Goal: Information Seeking & Learning: Learn about a topic

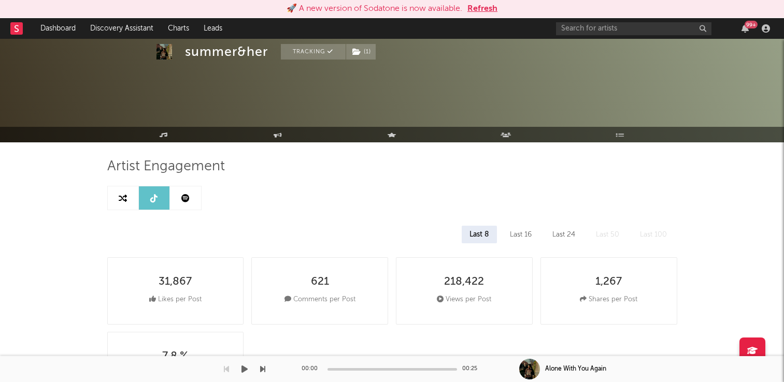
select select "1w"
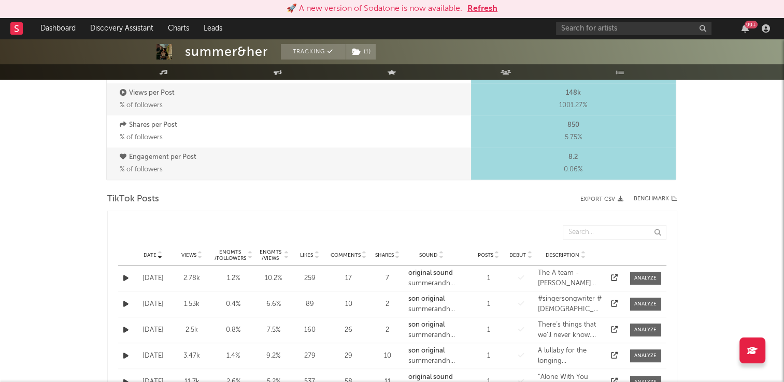
click at [485, 8] on button "Refresh" at bounding box center [482, 9] width 30 height 12
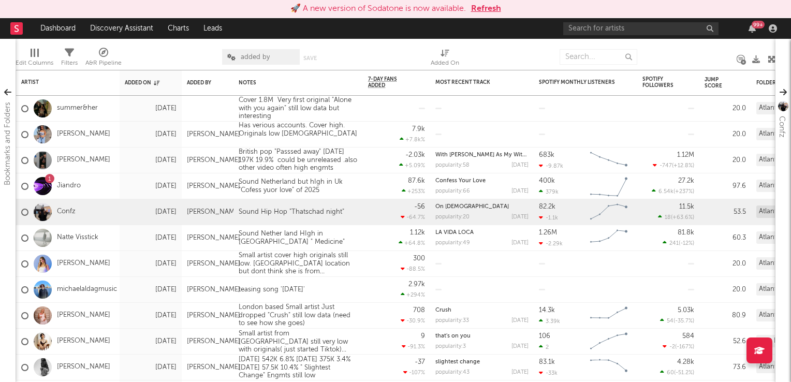
click at [489, 6] on button "Refresh" at bounding box center [486, 9] width 30 height 12
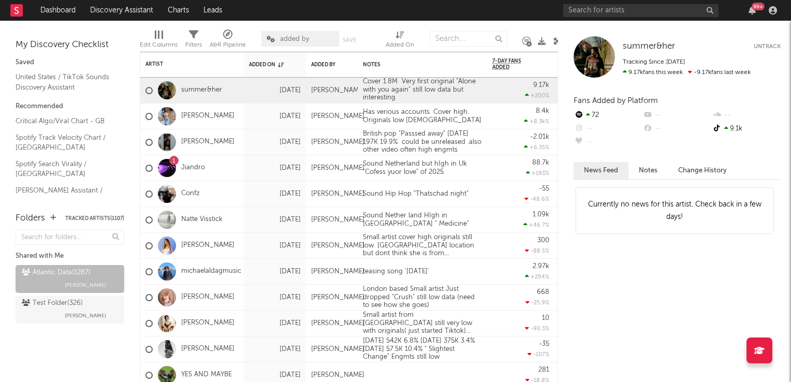
click at [554, 40] on icon at bounding box center [558, 41] width 8 height 8
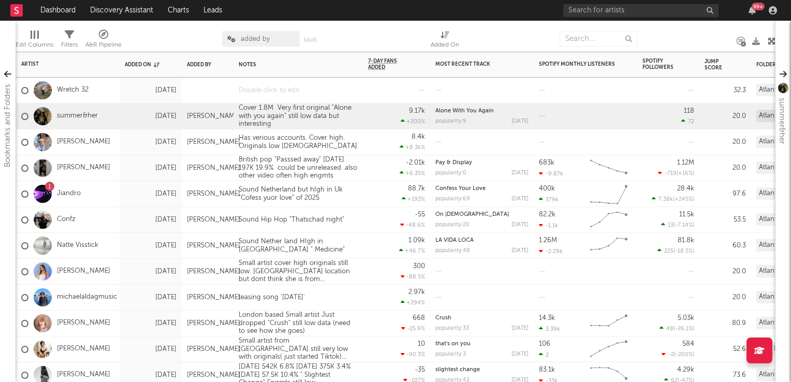
click at [285, 94] on div at bounding box center [298, 90] width 129 height 25
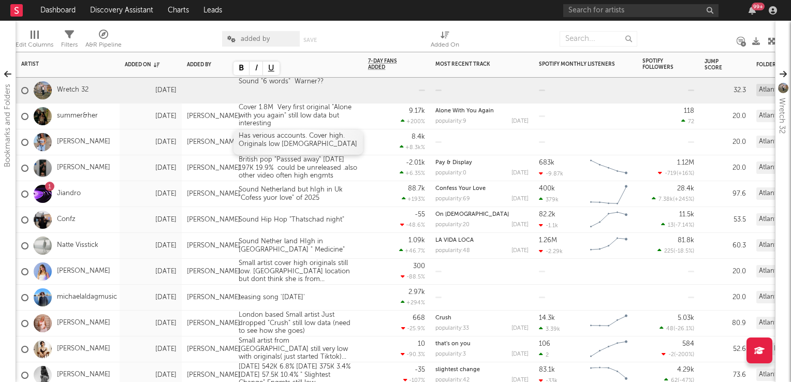
drag, startPoint x: 373, startPoint y: 189, endPoint x: 362, endPoint y: 146, distance: 44.3
click at [373, 189] on div "88.7k +193 %" at bounding box center [396, 193] width 57 height 25
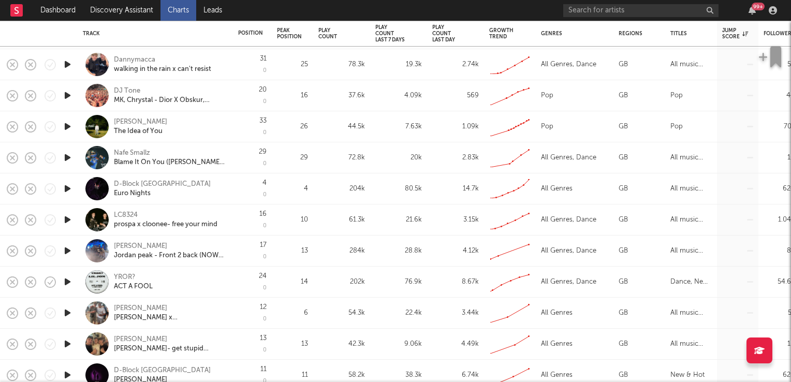
click at [134, 245] on div "Jack dodd" at bounding box center [140, 246] width 53 height 9
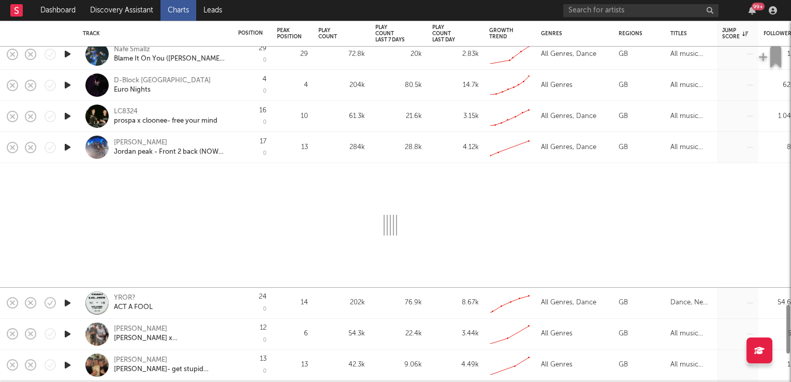
select select "1w"
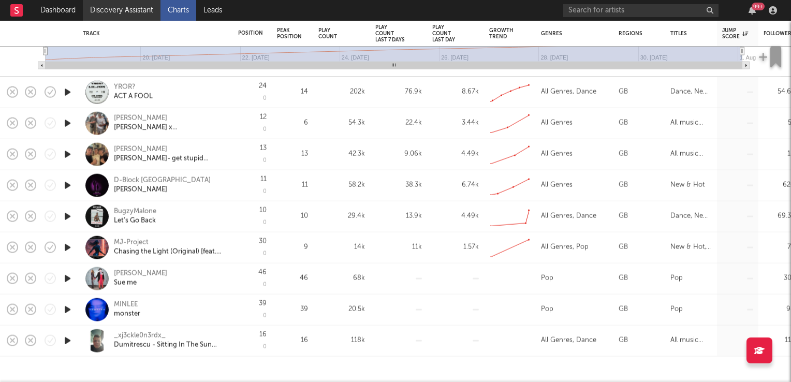
click at [130, 13] on link "Discovery Assistant" at bounding box center [122, 10] width 78 height 21
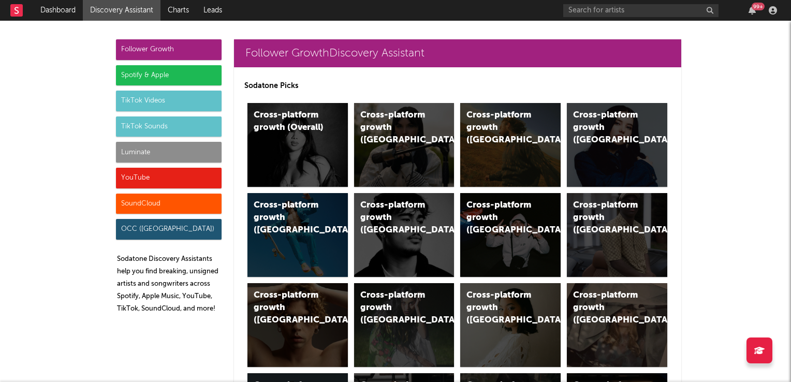
click at [153, 123] on div "TikTok Sounds" at bounding box center [169, 127] width 106 height 21
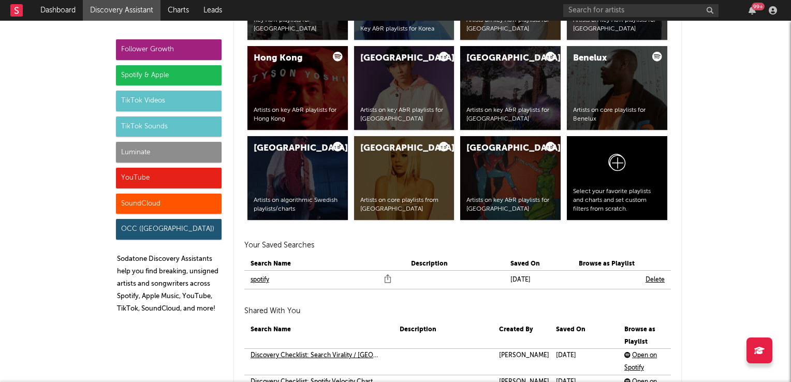
scroll to position [3773, 0]
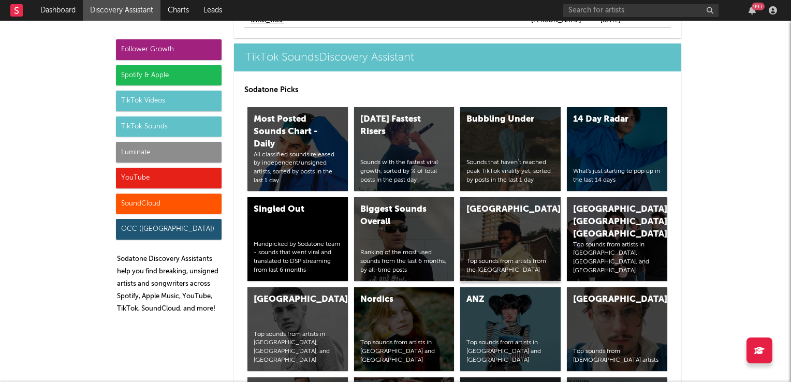
click at [519, 230] on div "United Kingdom Top sounds from artists from the United Kingdom" at bounding box center [510, 239] width 100 height 84
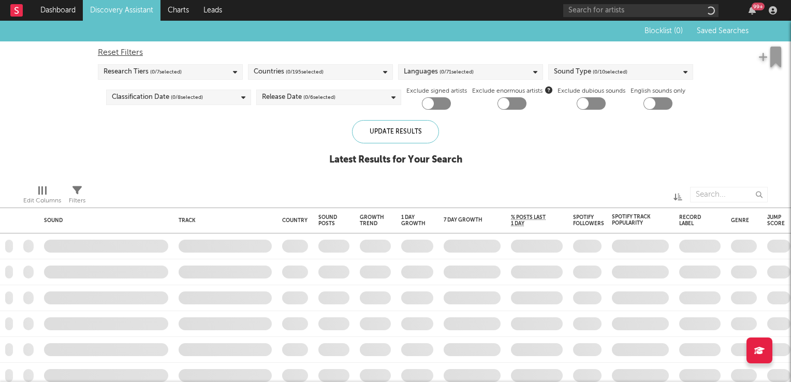
checkbox input "true"
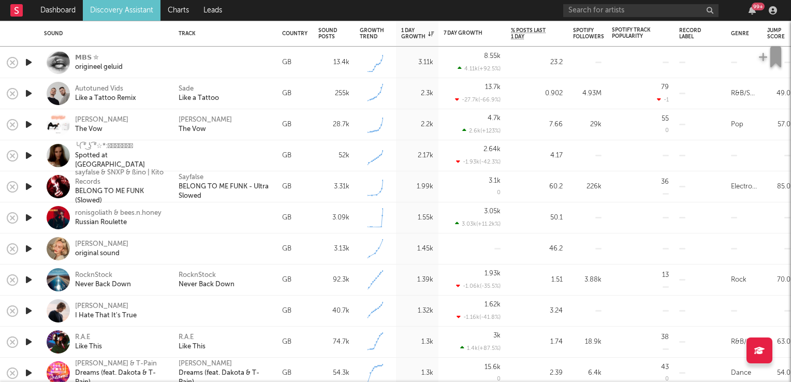
click at [31, 219] on icon "button" at bounding box center [28, 217] width 11 height 13
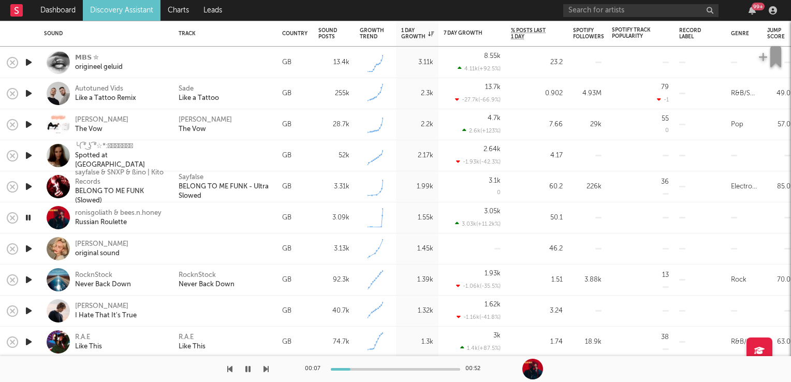
click at [31, 219] on icon "button" at bounding box center [28, 217] width 10 height 13
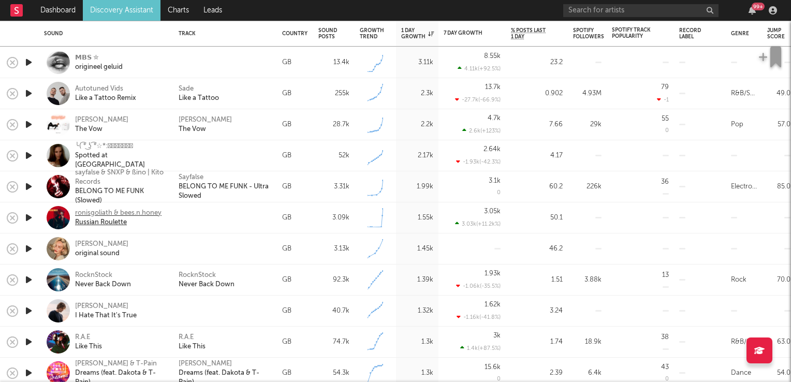
click at [99, 214] on div "ronisgoliath & bees.n.honey" at bounding box center [118, 213] width 86 height 9
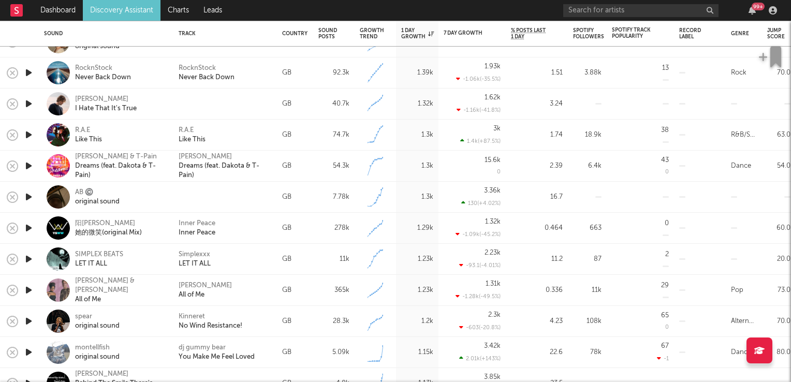
click at [28, 167] on icon "button" at bounding box center [28, 166] width 11 height 13
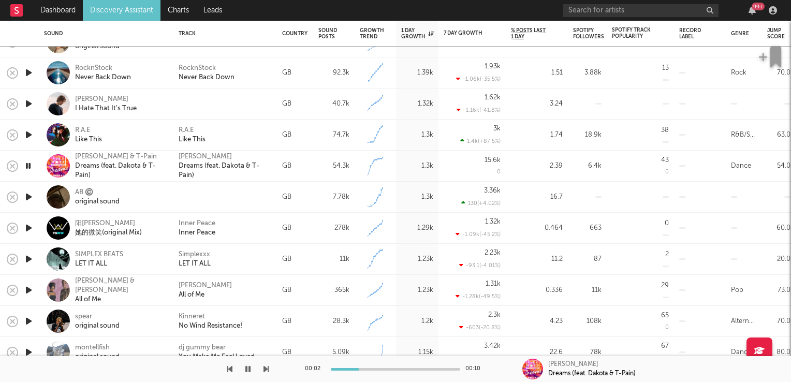
click at [28, 167] on icon "button" at bounding box center [28, 166] width 10 height 13
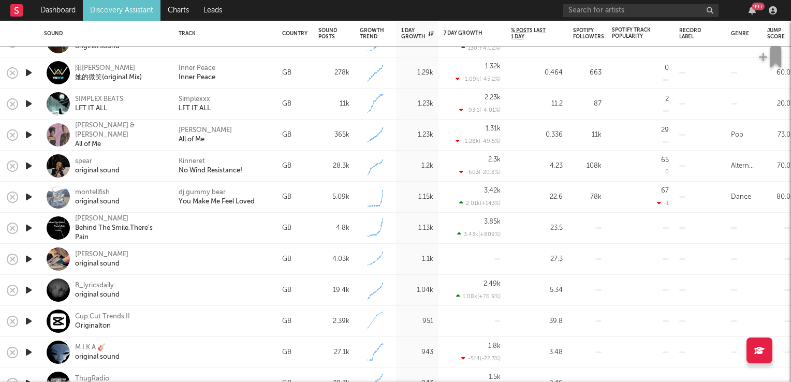
click at [31, 228] on icon "button" at bounding box center [28, 228] width 11 height 13
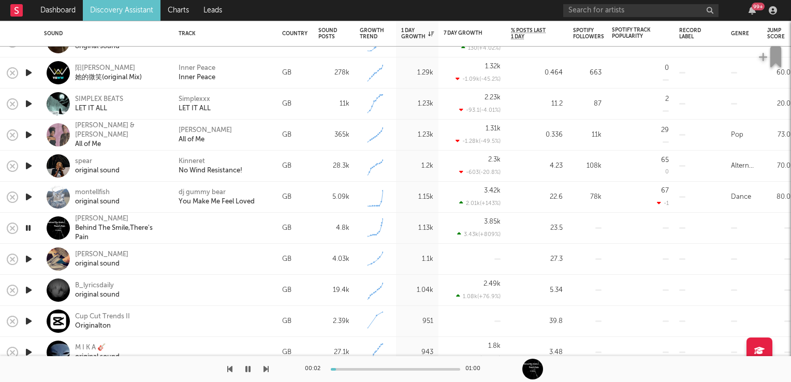
click at [31, 228] on icon "button" at bounding box center [28, 228] width 10 height 13
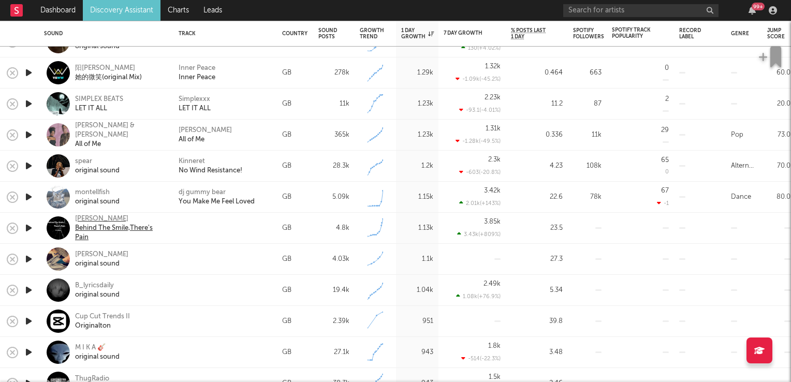
click at [87, 219] on div "Sri Widya" at bounding box center [120, 218] width 91 height 9
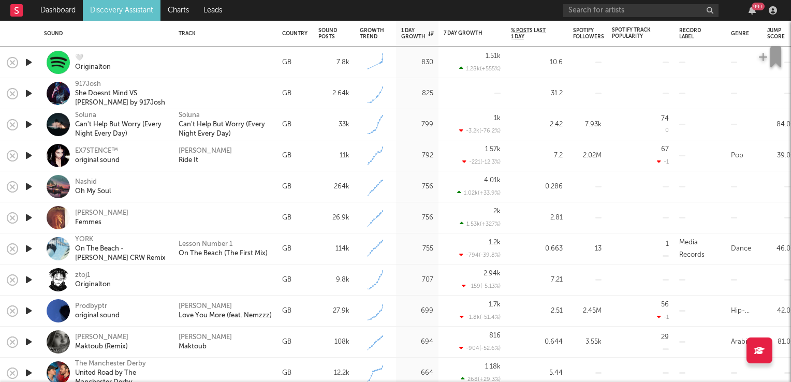
click at [29, 249] on icon "button" at bounding box center [28, 248] width 11 height 13
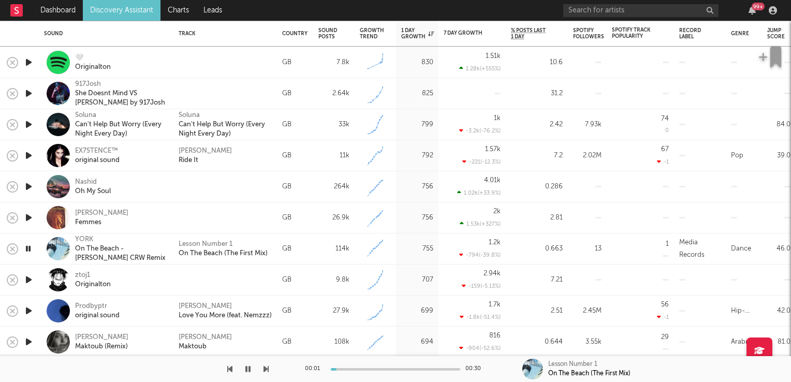
click at [29, 249] on icon "button" at bounding box center [28, 248] width 10 height 13
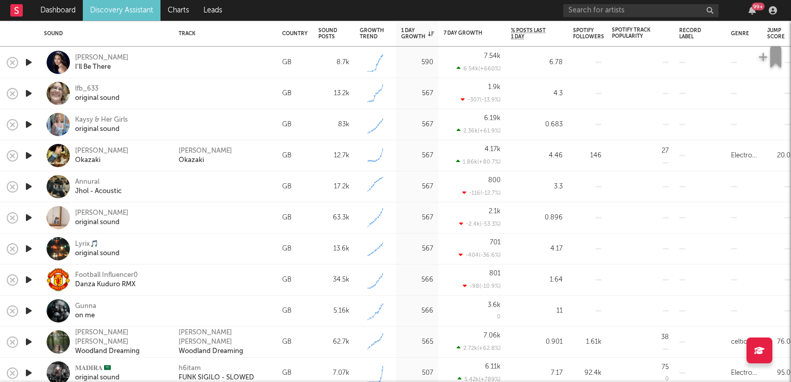
click at [29, 183] on icon "button" at bounding box center [28, 186] width 11 height 13
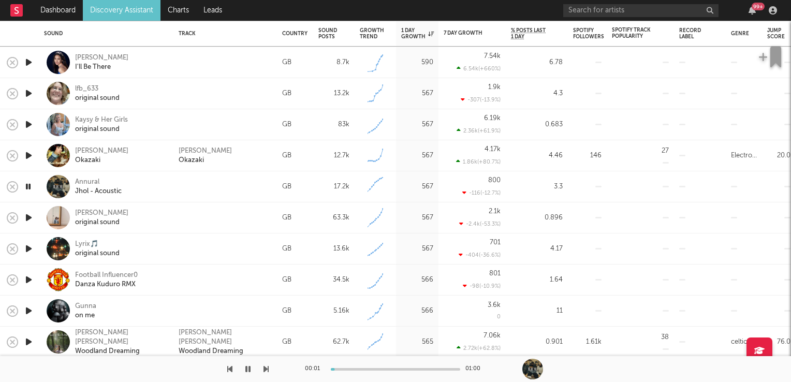
click at [29, 183] on icon "button" at bounding box center [28, 186] width 10 height 13
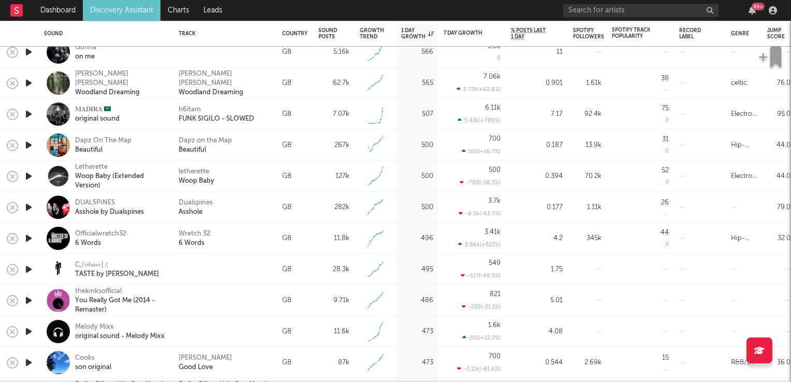
click at [28, 239] on icon "button" at bounding box center [28, 238] width 11 height 13
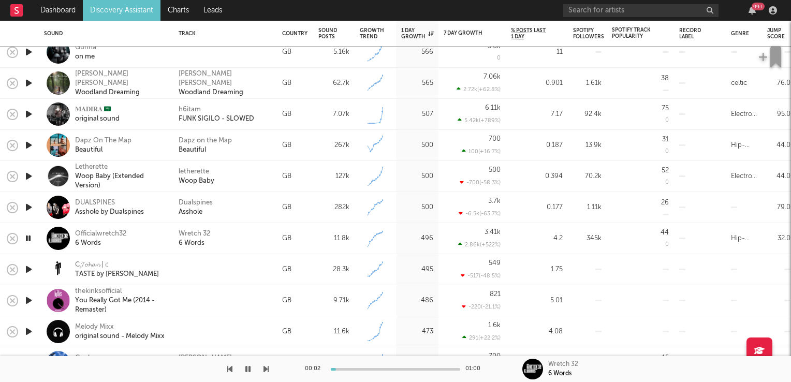
click at [28, 239] on icon "button" at bounding box center [28, 238] width 10 height 13
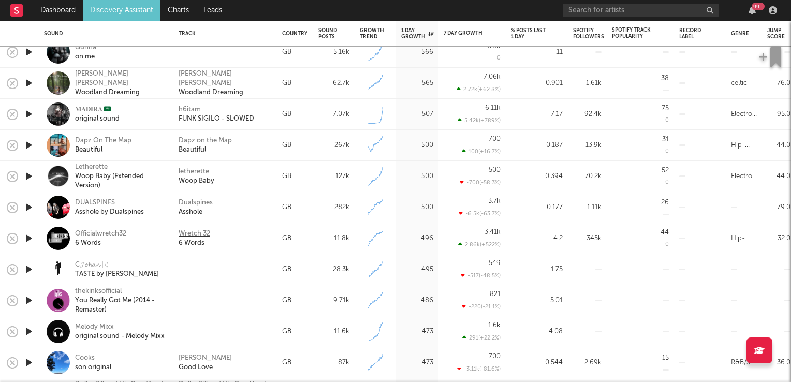
click at [194, 232] on div "Wretch 32" at bounding box center [195, 233] width 32 height 9
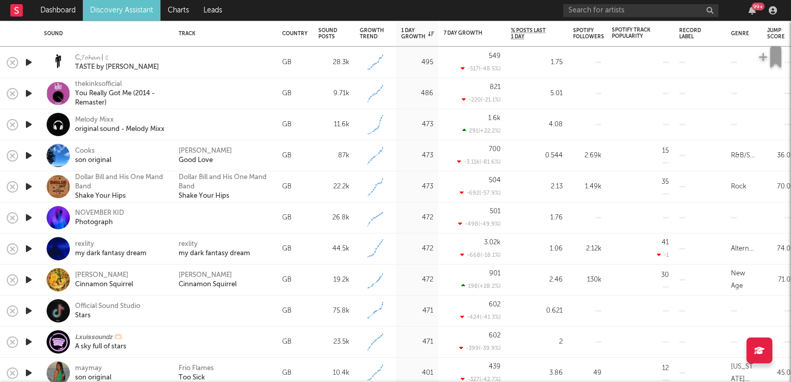
click at [28, 215] on icon "button" at bounding box center [28, 217] width 11 height 13
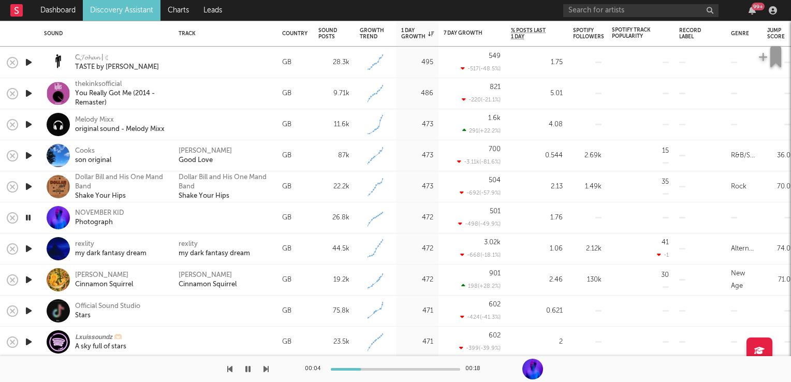
click at [28, 215] on icon "button" at bounding box center [28, 217] width 10 height 13
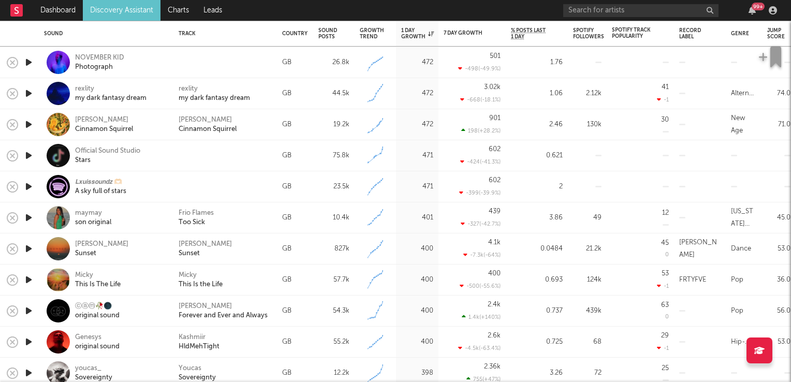
click at [29, 218] on icon "button" at bounding box center [28, 217] width 11 height 13
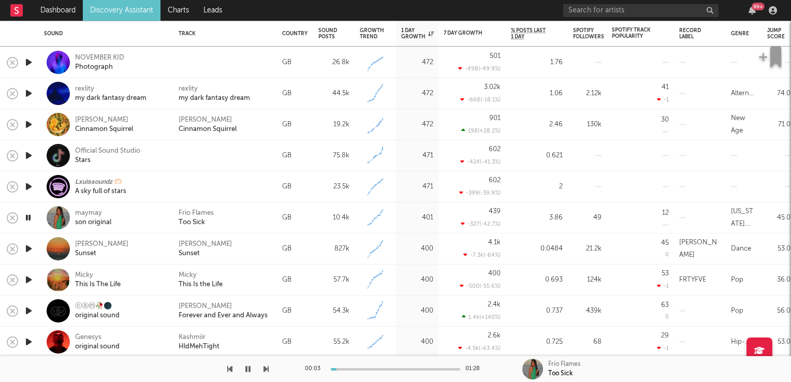
click at [29, 218] on icon "button" at bounding box center [28, 217] width 10 height 13
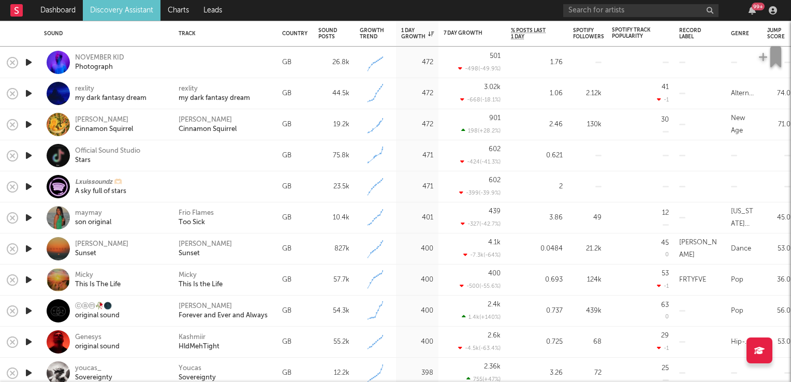
click at [31, 281] on icon "button" at bounding box center [28, 279] width 11 height 13
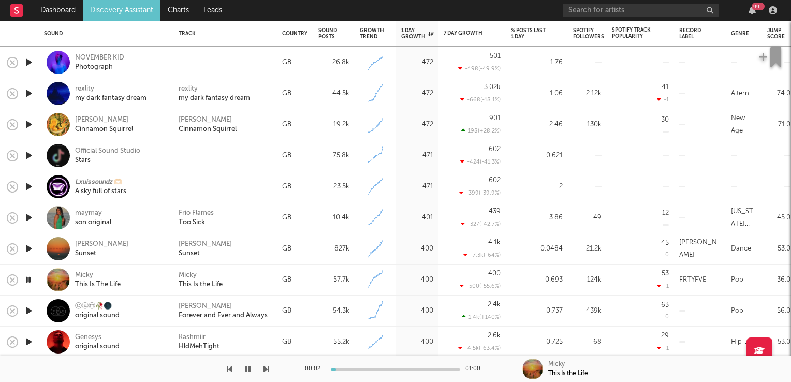
click at [31, 281] on icon "button" at bounding box center [28, 279] width 10 height 13
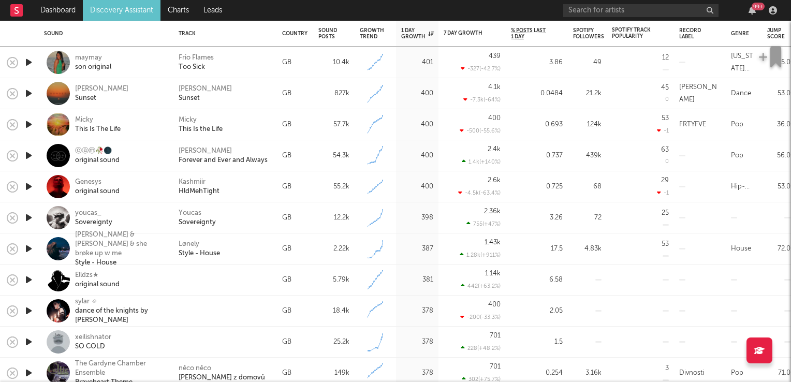
click at [27, 218] on icon "button" at bounding box center [28, 217] width 11 height 13
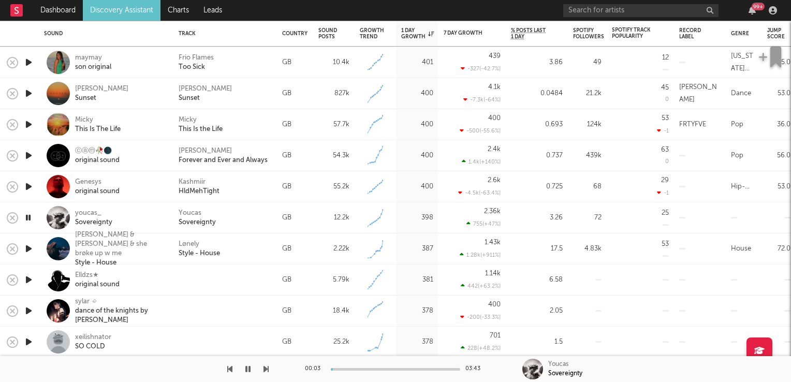
click at [27, 218] on icon "button" at bounding box center [28, 217] width 10 height 13
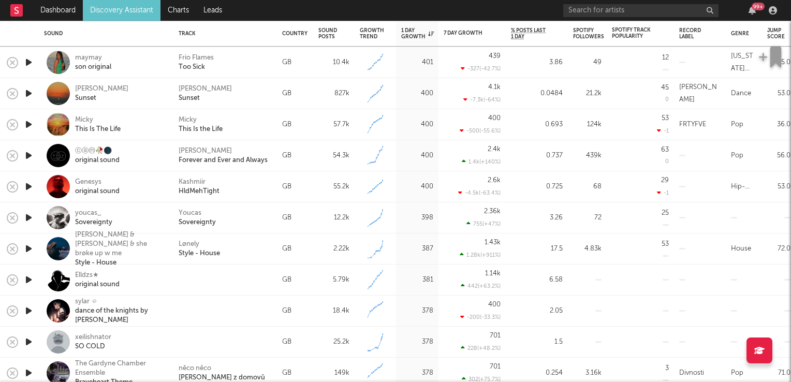
click at [28, 251] on icon "button" at bounding box center [28, 248] width 11 height 13
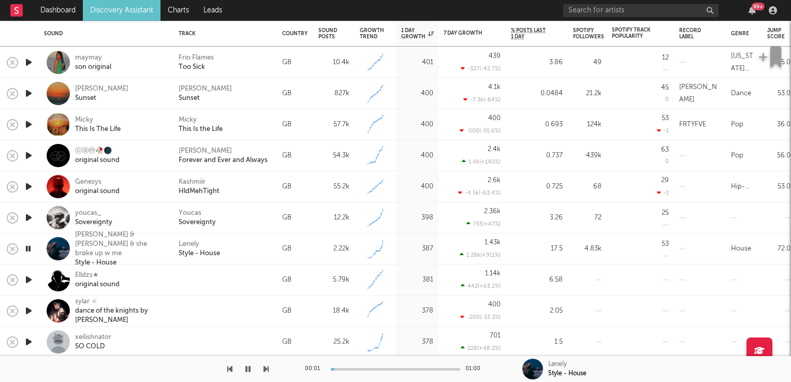
click at [28, 251] on icon "button" at bounding box center [28, 248] width 10 height 13
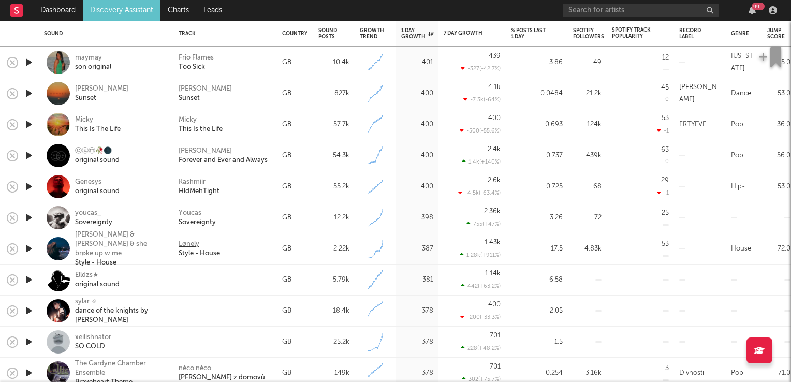
click at [196, 244] on div "Lønely" at bounding box center [189, 244] width 21 height 9
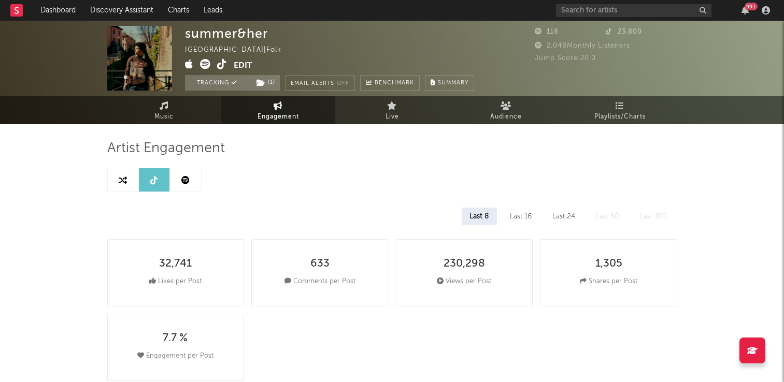
select select "1w"
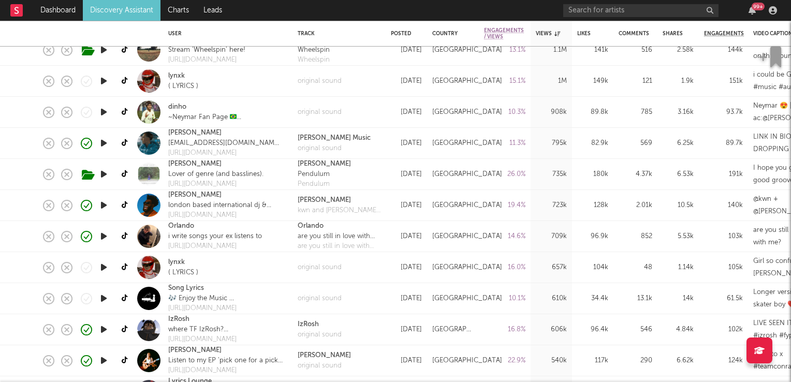
click at [105, 237] on icon "button" at bounding box center [103, 236] width 11 height 13
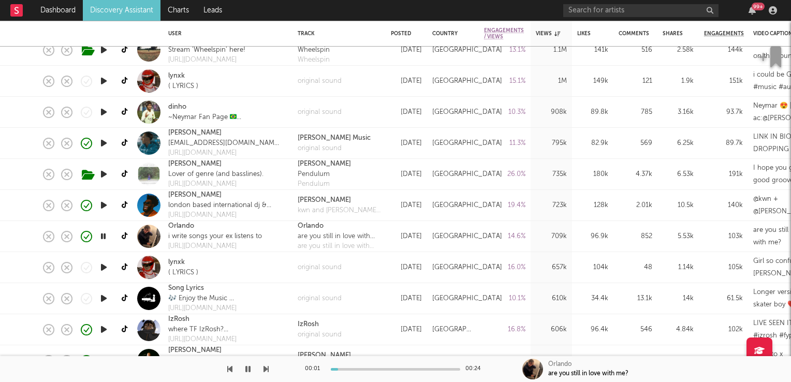
click at [105, 237] on icon "button" at bounding box center [103, 236] width 10 height 13
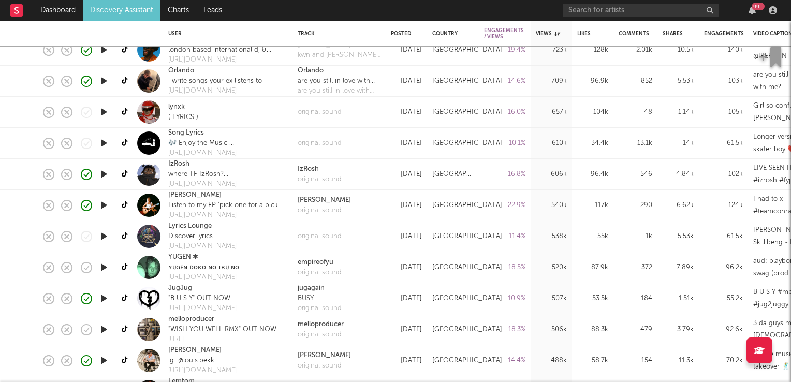
click at [107, 204] on icon "button" at bounding box center [103, 205] width 11 height 13
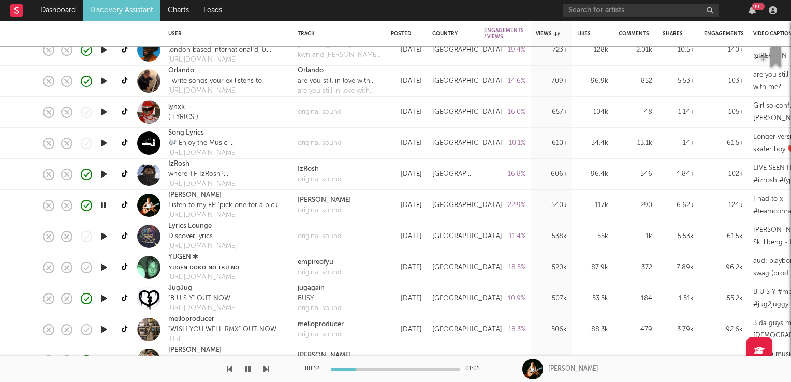
click at [104, 203] on icon "button" at bounding box center [103, 205] width 10 height 13
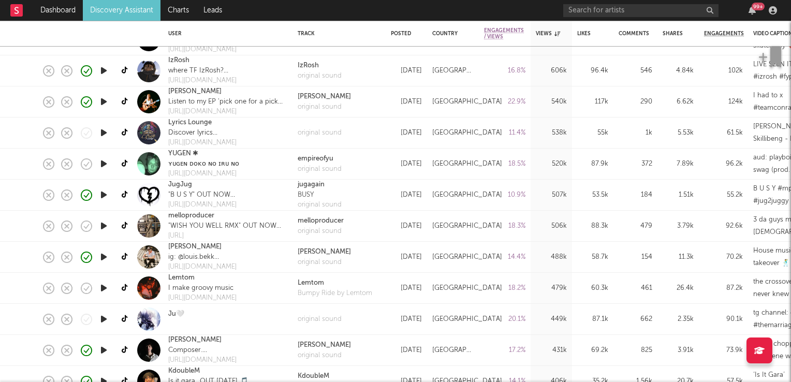
click at [104, 224] on icon "button" at bounding box center [103, 226] width 11 height 13
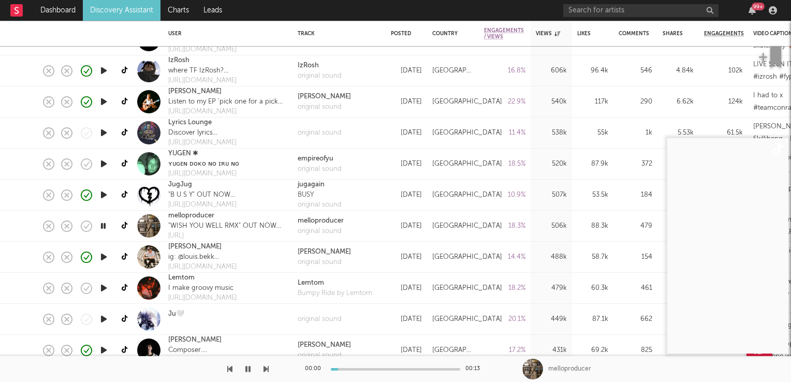
click at [104, 224] on icon "button" at bounding box center [103, 226] width 10 height 13
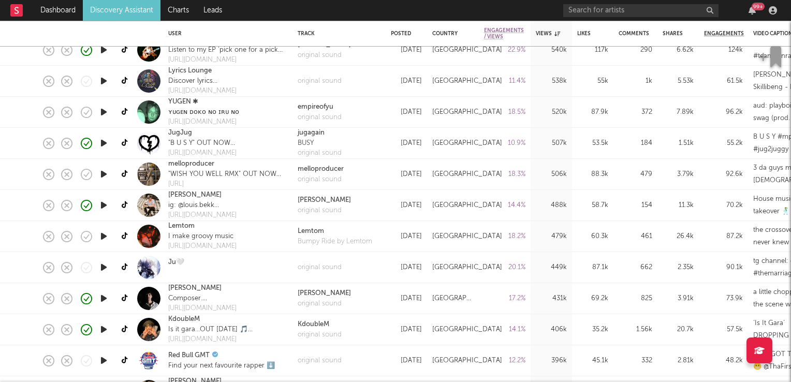
click at [103, 236] on icon "button" at bounding box center [103, 236] width 11 height 13
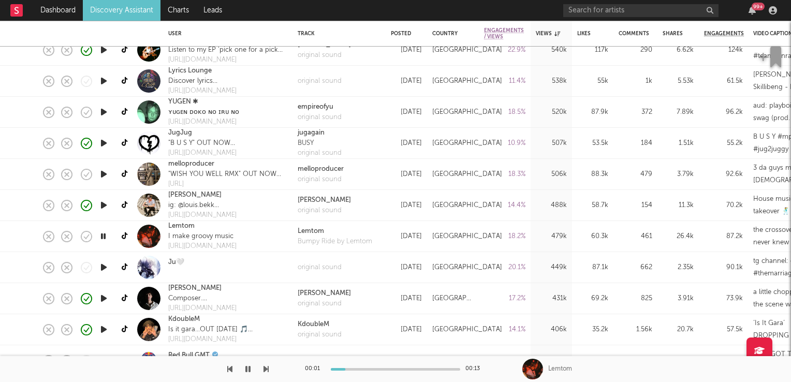
click at [103, 236] on icon "button" at bounding box center [103, 236] width 10 height 13
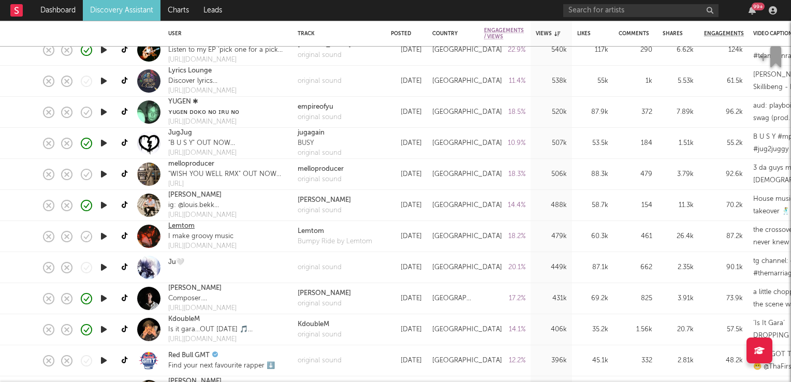
click at [184, 227] on link "Lemtom" at bounding box center [181, 226] width 26 height 10
click at [107, 237] on icon "button" at bounding box center [103, 236] width 11 height 13
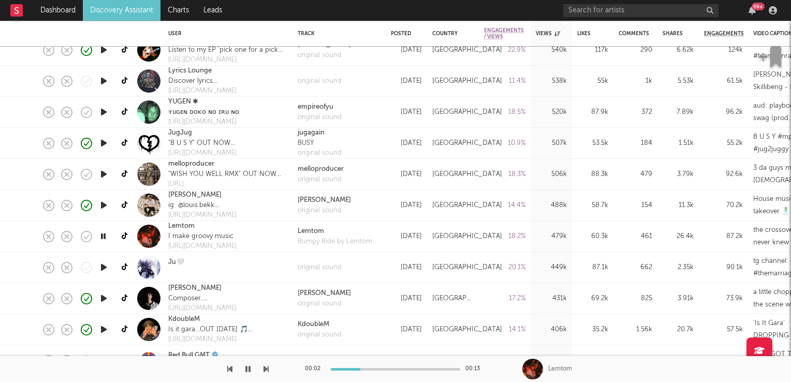
click at [107, 237] on icon "button" at bounding box center [103, 236] width 10 height 13
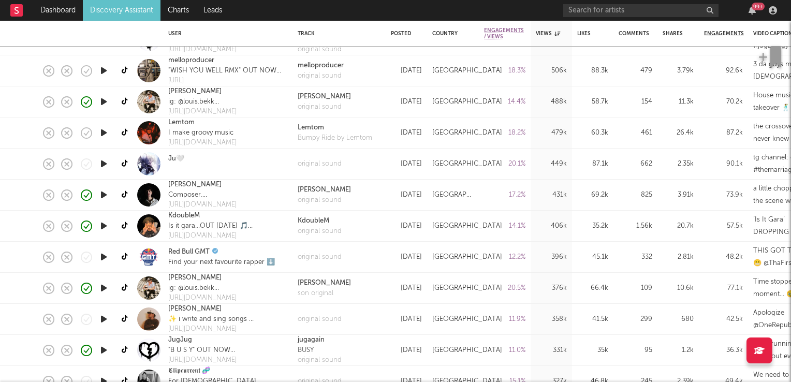
click at [104, 288] on icon "button" at bounding box center [103, 288] width 11 height 13
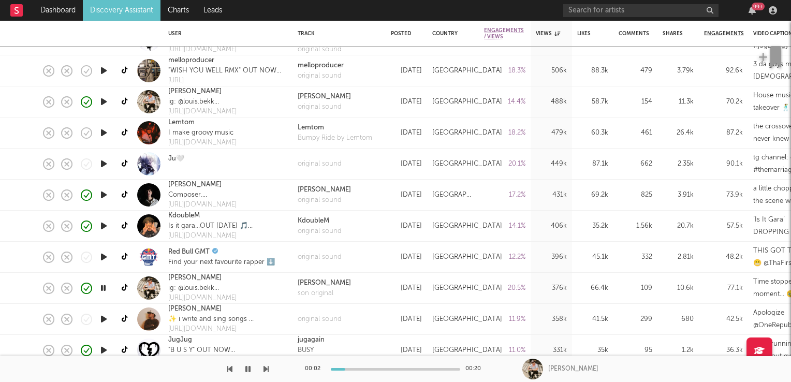
click at [104, 288] on icon "button" at bounding box center [103, 288] width 10 height 13
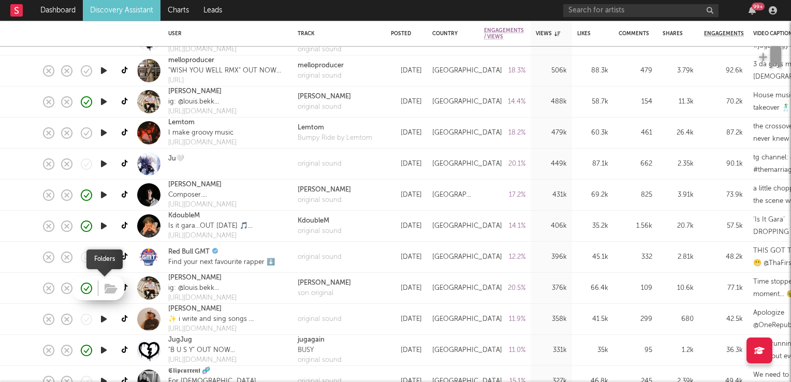
click at [114, 290] on icon "button" at bounding box center [111, 288] width 13 height 11
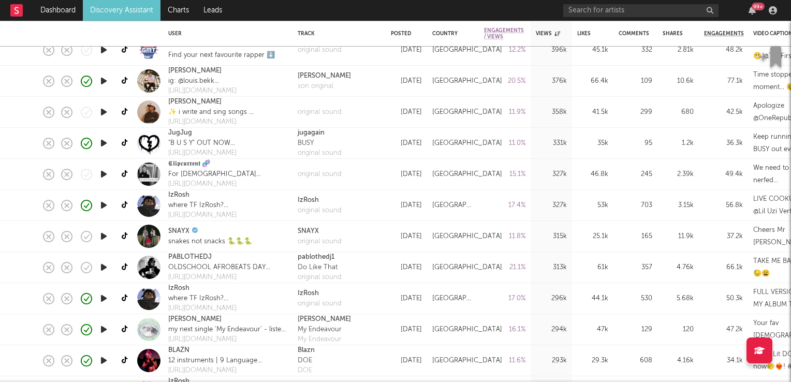
click at [100, 236] on icon "button" at bounding box center [103, 236] width 11 height 13
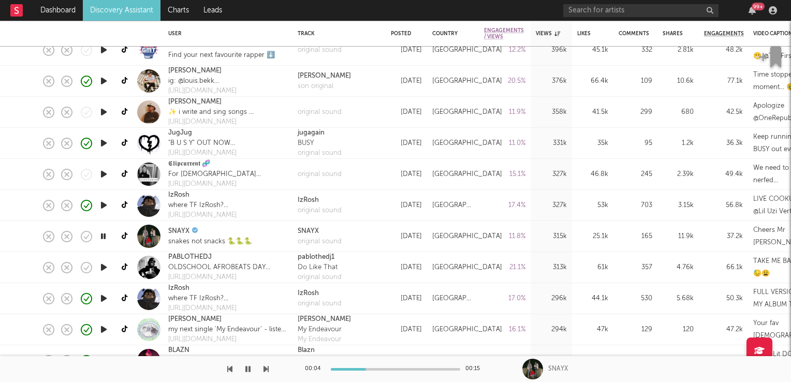
click at [100, 236] on icon "button" at bounding box center [103, 236] width 10 height 13
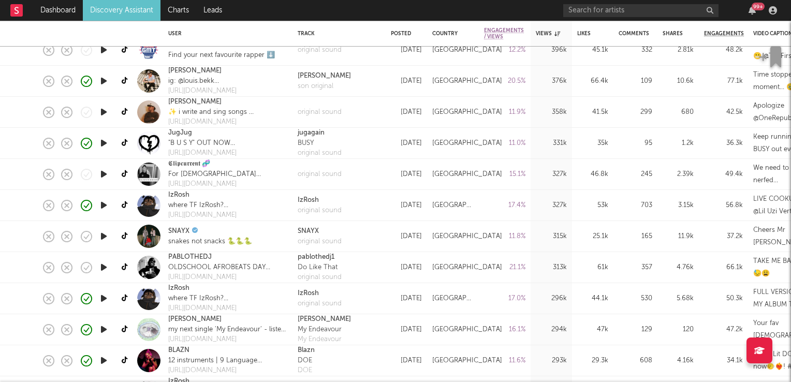
click at [106, 266] on icon "button" at bounding box center [103, 267] width 11 height 13
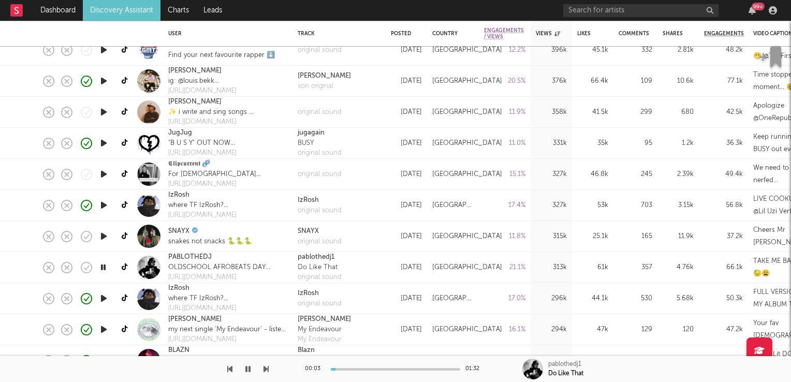
click at [106, 266] on icon "button" at bounding box center [103, 267] width 10 height 13
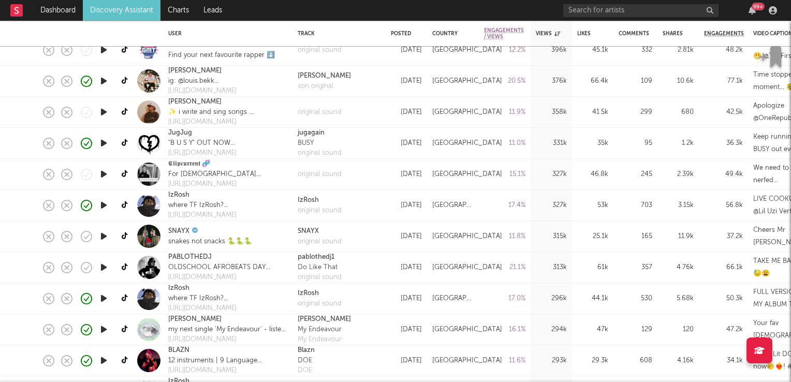
click at [106, 327] on icon "button" at bounding box center [103, 329] width 11 height 13
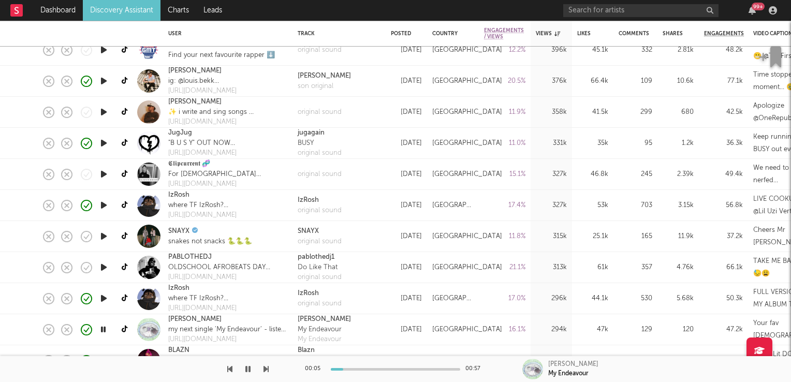
click at [106, 327] on icon "button" at bounding box center [103, 329] width 10 height 13
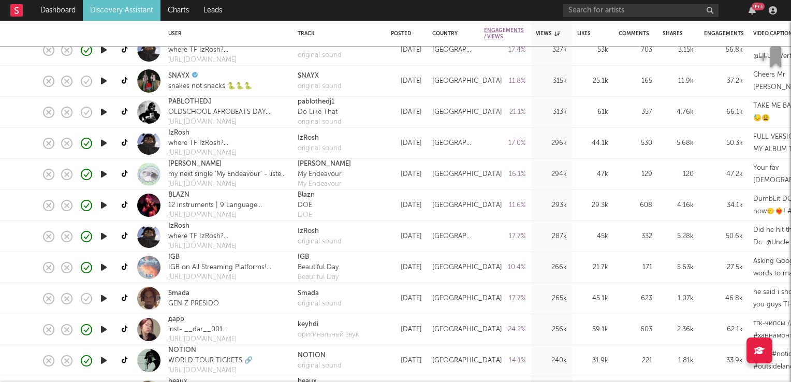
click at [106, 296] on icon "button" at bounding box center [103, 298] width 11 height 13
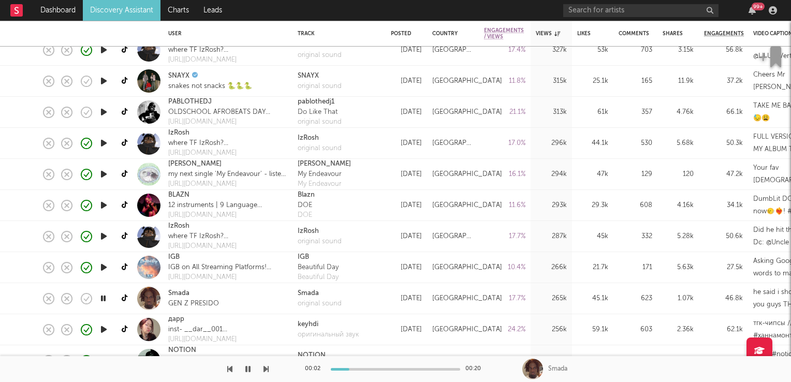
click at [106, 296] on icon "button" at bounding box center [103, 298] width 10 height 13
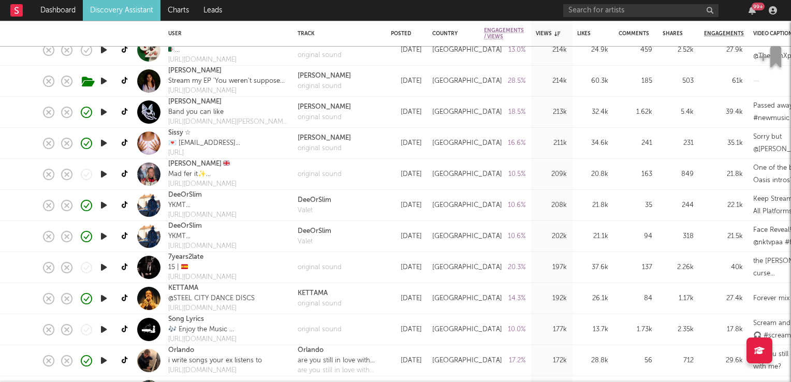
click at [106, 268] on icon "button" at bounding box center [103, 267] width 11 height 13
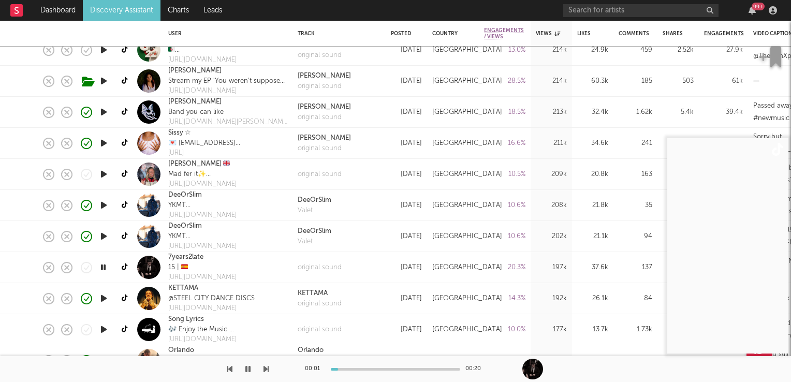
click at [106, 268] on icon "button" at bounding box center [103, 267] width 10 height 13
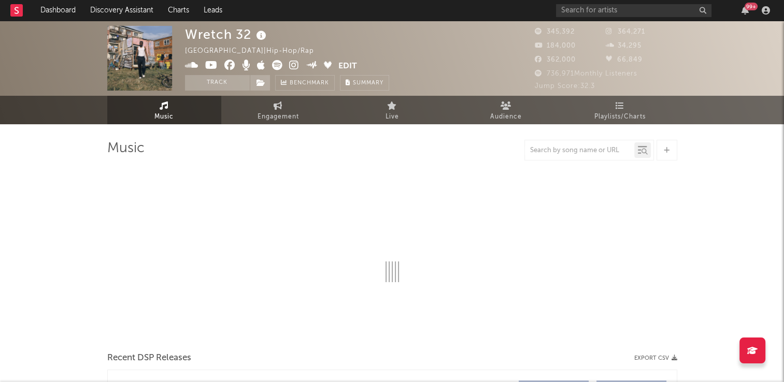
select select "6m"
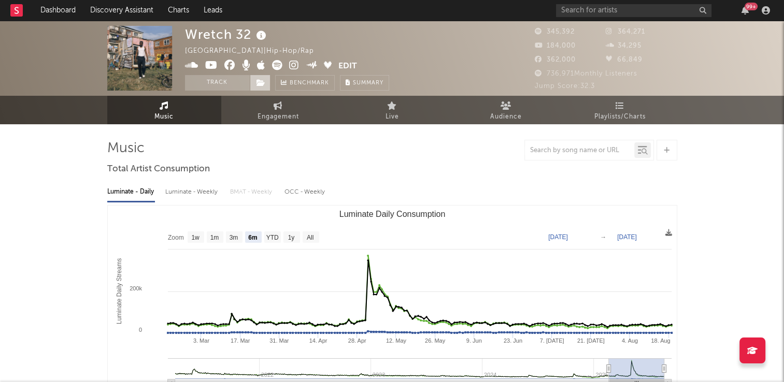
drag, startPoint x: 220, startPoint y: 83, endPoint x: 253, endPoint y: 88, distance: 33.5
click at [220, 83] on button "Track" at bounding box center [217, 83] width 65 height 16
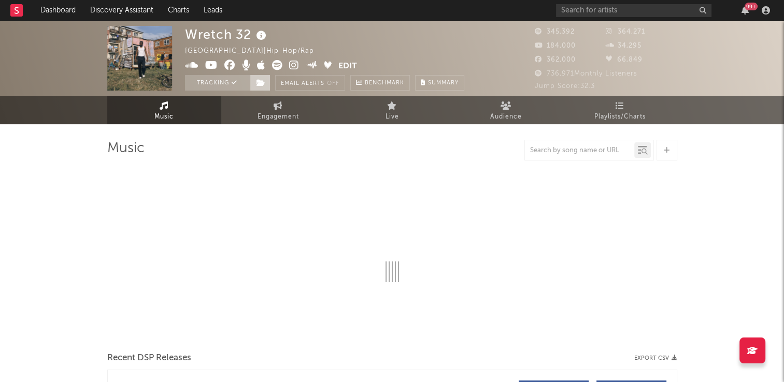
click at [262, 84] on icon at bounding box center [260, 82] width 9 height 7
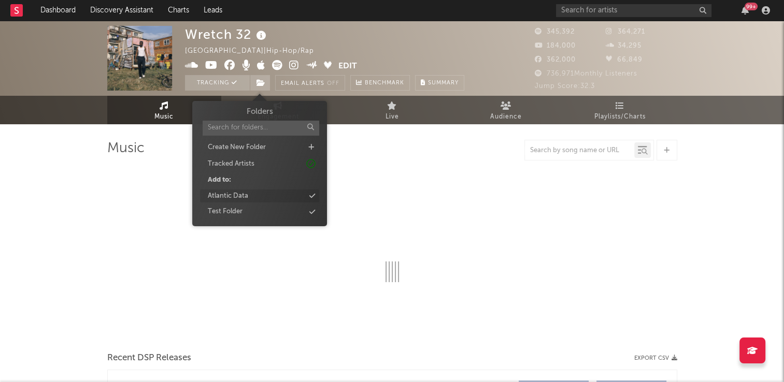
click at [253, 194] on div "Atlantic Data" at bounding box center [259, 196] width 119 height 13
select select "6m"
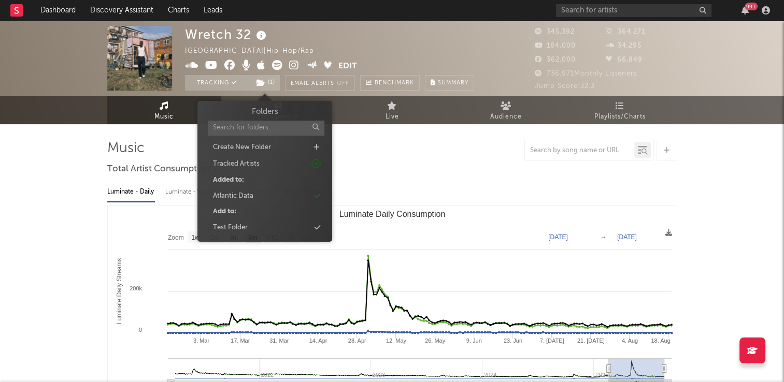
click at [425, 49] on div "Wretch 32 United Kingdom | Hip-Hop/Rap Edit Tracking ( 1 ) Email Alerts Off Ben…" at bounding box center [329, 58] width 289 height 65
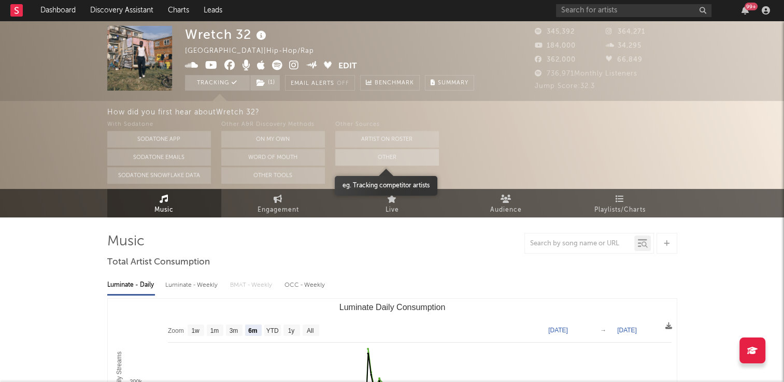
click at [374, 156] on button "Other" at bounding box center [387, 157] width 104 height 17
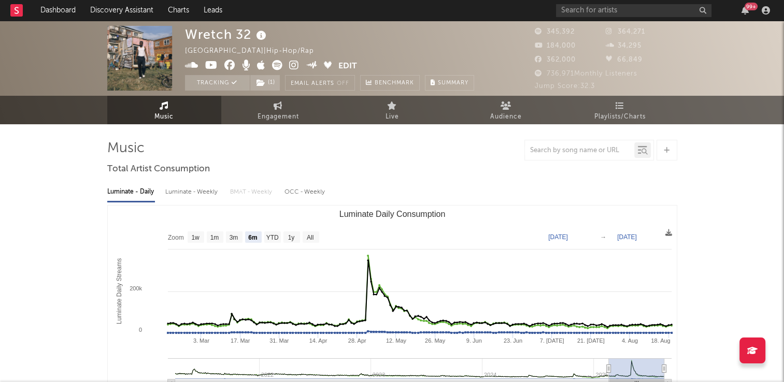
click at [191, 113] on link "Music" at bounding box center [164, 110] width 114 height 28
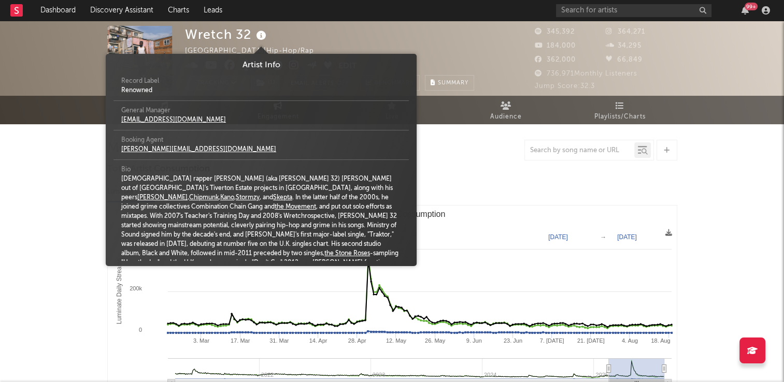
click at [261, 36] on icon at bounding box center [261, 35] width 15 height 15
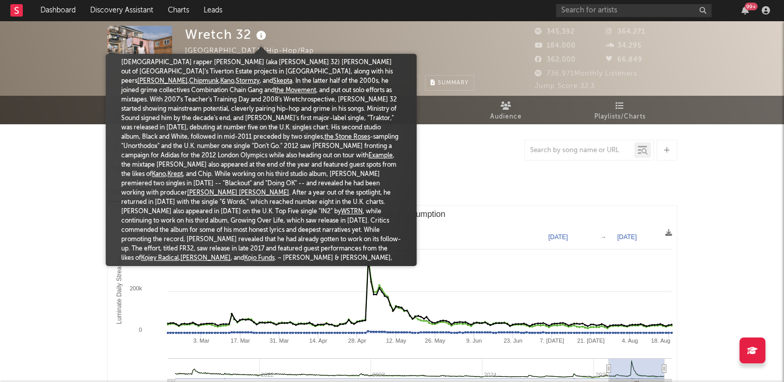
scroll to position [119, 0]
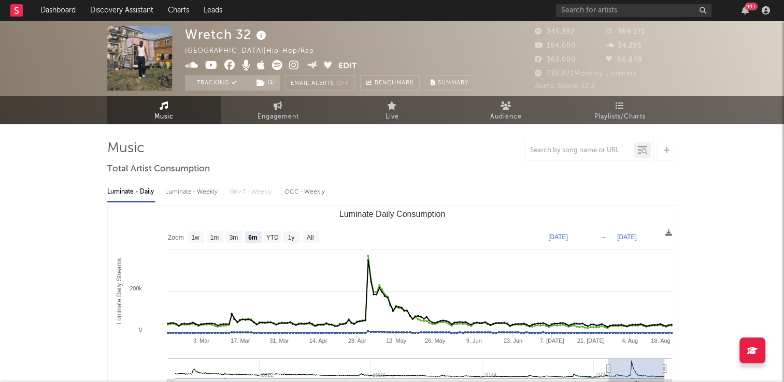
click at [455, 32] on div "Wretch 32 United Kingdom | Hip-Hop/Rap Edit Tracking ( 1 ) Email Alerts Off Ben…" at bounding box center [329, 58] width 289 height 65
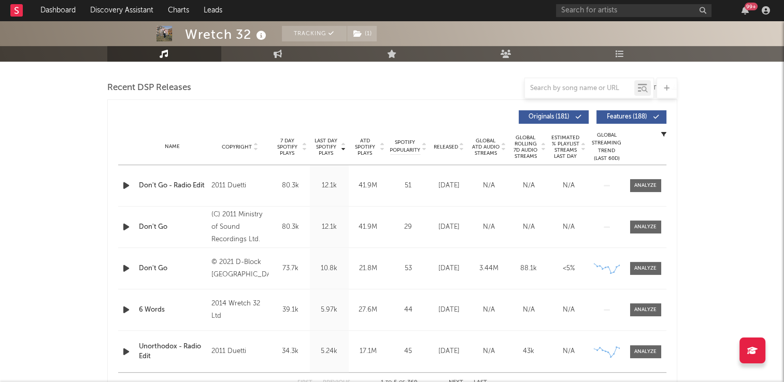
scroll to position [363, 0]
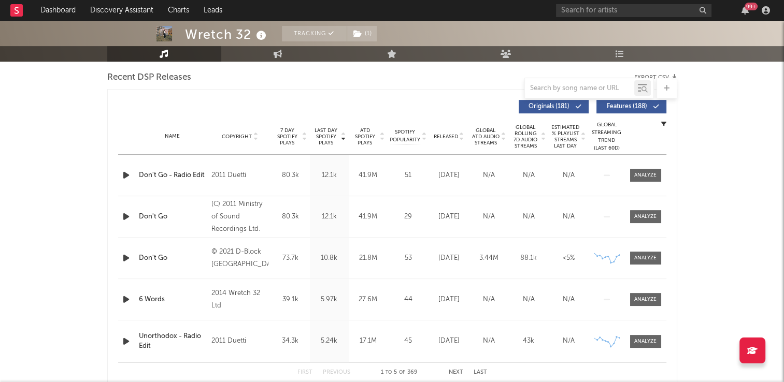
click at [256, 133] on icon at bounding box center [255, 135] width 5 height 4
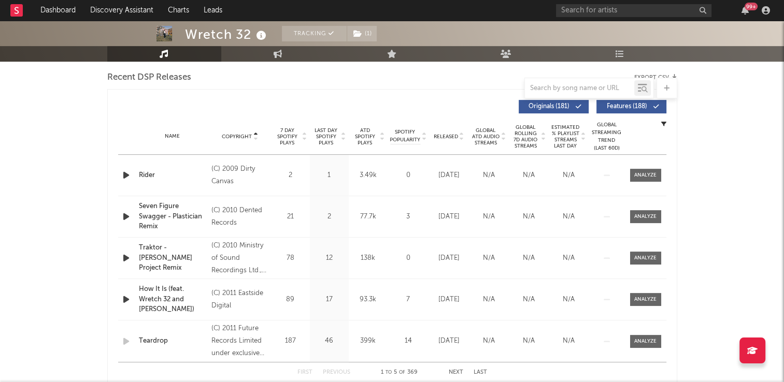
click at [256, 133] on icon at bounding box center [255, 135] width 5 height 4
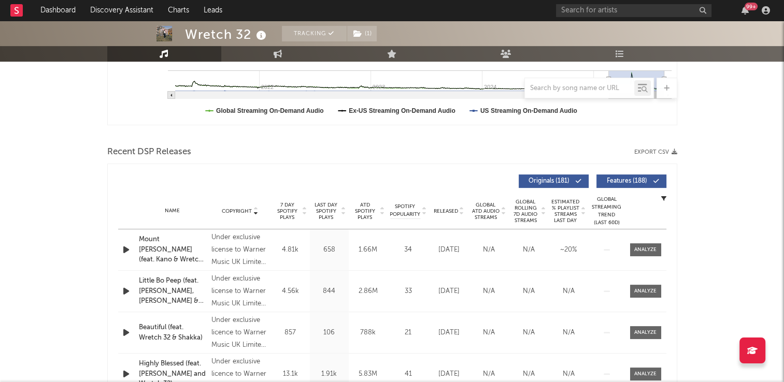
scroll to position [207, 0]
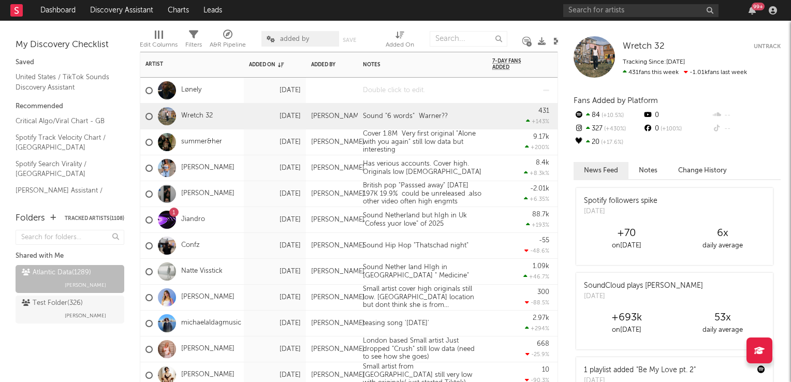
click at [392, 94] on div at bounding box center [422, 90] width 129 height 25
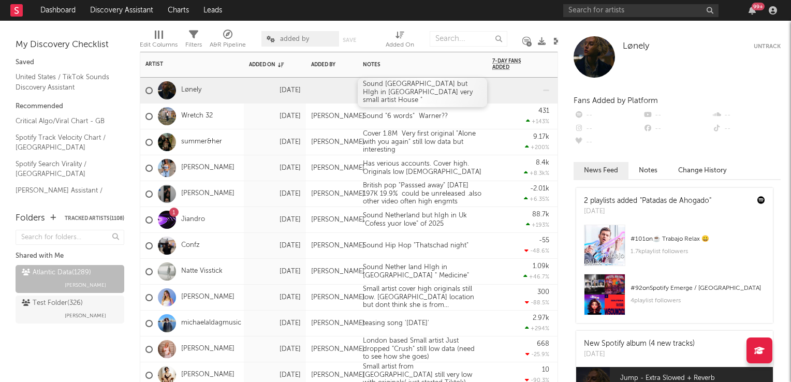
click at [442, 94] on div "Sound [GEOGRAPHIC_DATA] but HIgh in [GEOGRAPHIC_DATA] very small artist House "" at bounding box center [422, 93] width 129 height 30
click at [489, 156] on div "8.4k +8.3k %" at bounding box center [520, 168] width 67 height 26
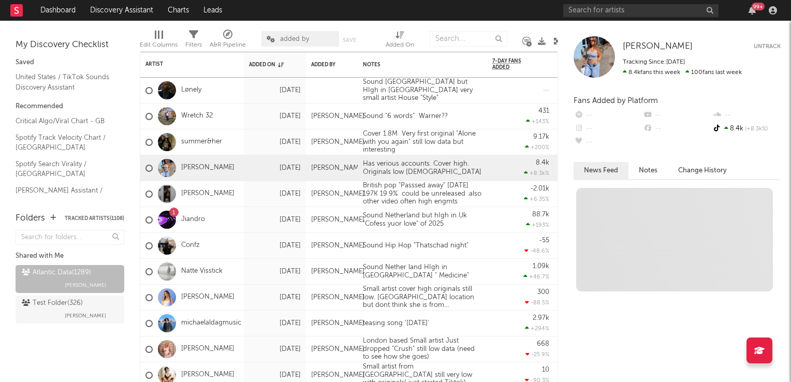
click at [556, 41] on icon at bounding box center [558, 41] width 8 height 8
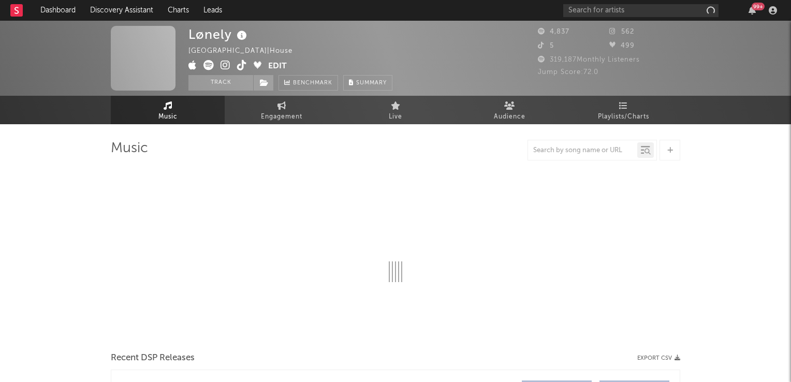
select select "6m"
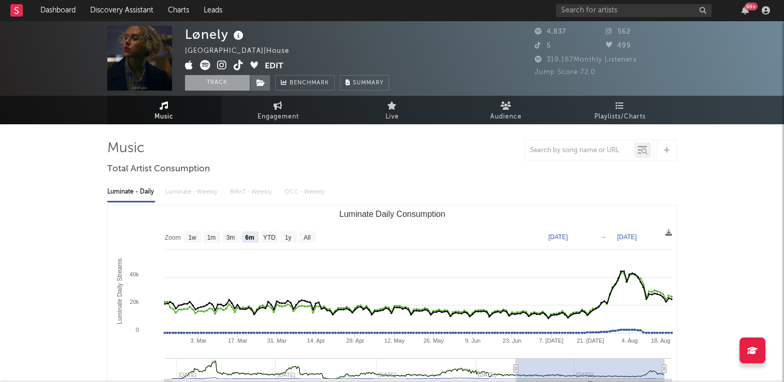
click at [211, 83] on button "Track" at bounding box center [217, 83] width 65 height 16
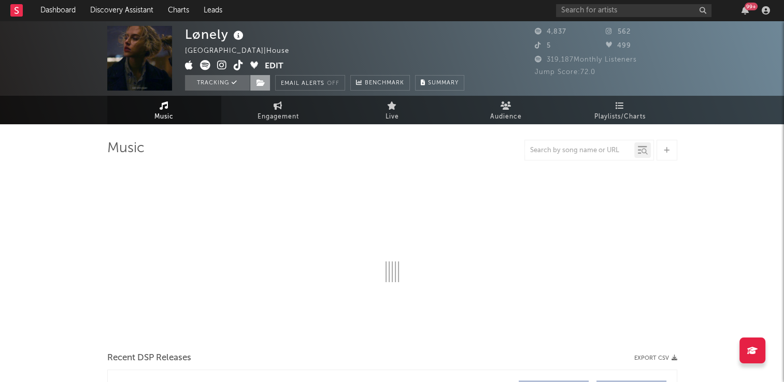
select select "6m"
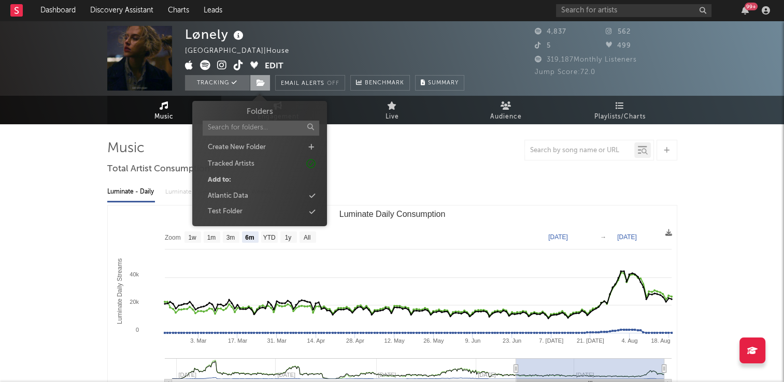
click at [264, 85] on icon at bounding box center [260, 82] width 9 height 7
click at [244, 195] on div "Atlantic Data" at bounding box center [228, 196] width 40 height 10
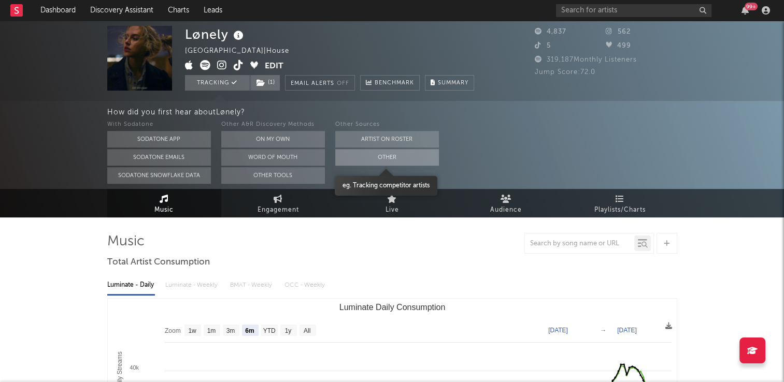
click at [384, 158] on button "Other" at bounding box center [387, 157] width 104 height 17
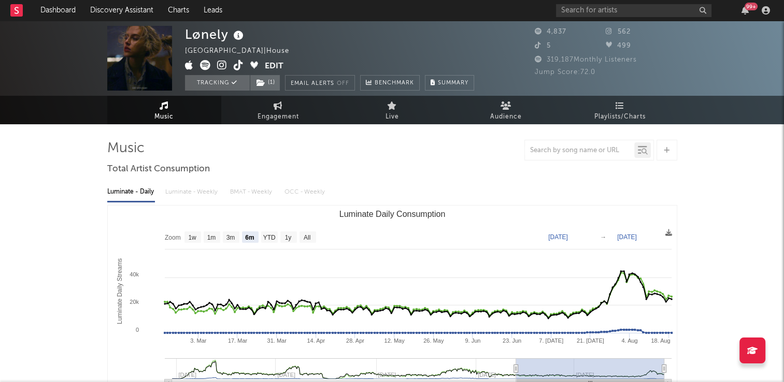
click at [240, 37] on icon at bounding box center [238, 35] width 15 height 15
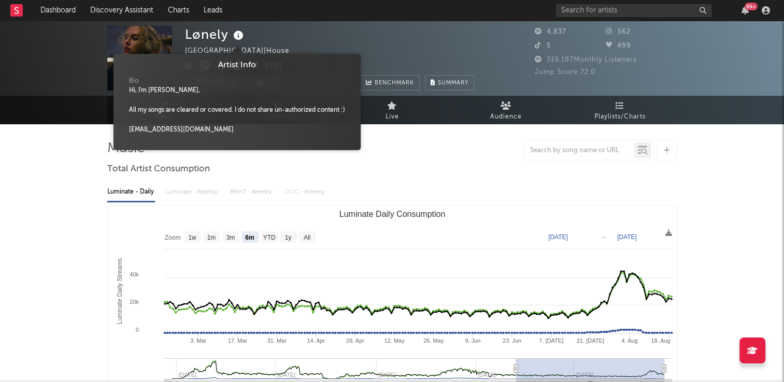
click at [385, 49] on div "Lønely France | House Edit Tracking ( 1 ) Email Alerts Off Benchmark Summary" at bounding box center [329, 58] width 289 height 65
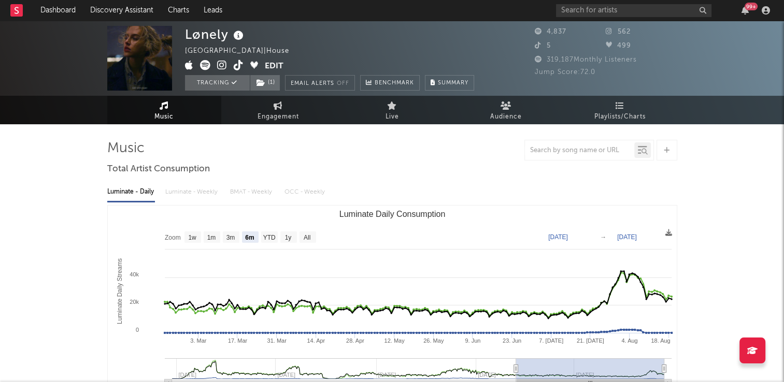
click at [240, 68] on icon at bounding box center [239, 65] width 10 height 10
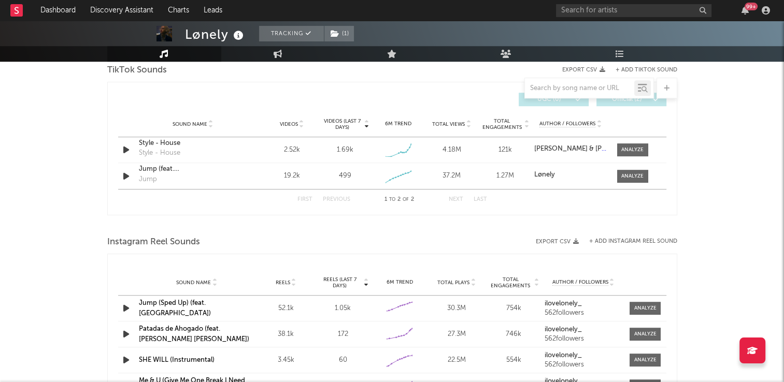
scroll to position [725, 0]
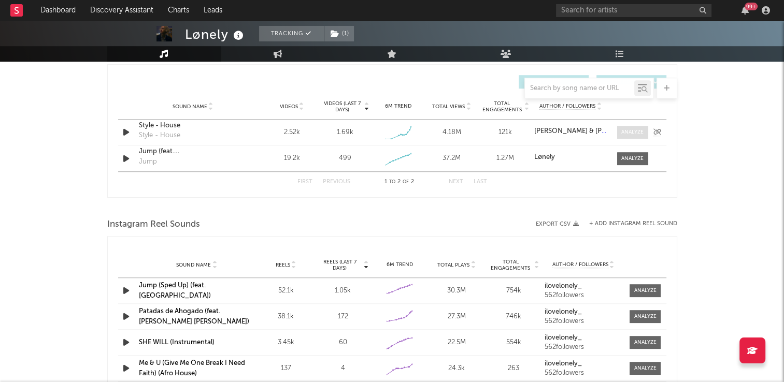
click at [630, 131] on div at bounding box center [632, 132] width 22 height 8
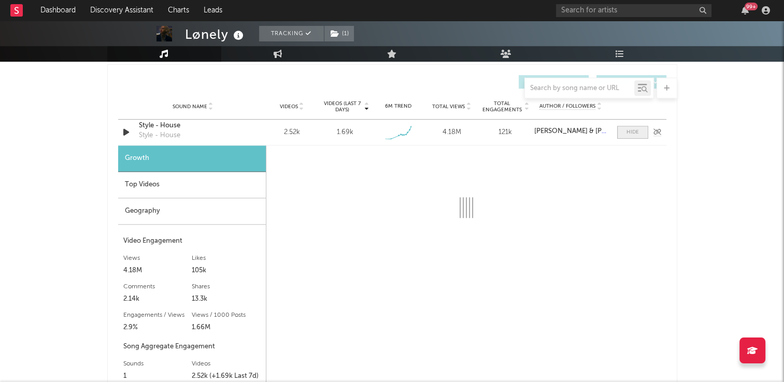
select select "1w"
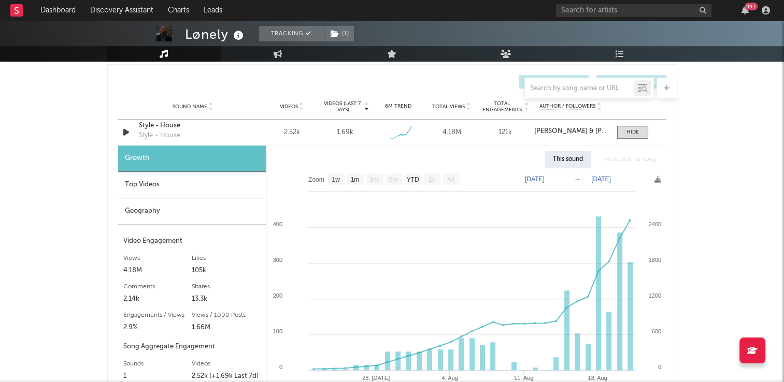
drag, startPoint x: 178, startPoint y: 210, endPoint x: 147, endPoint y: 210, distance: 31.1
click at [178, 210] on div "Geography" at bounding box center [192, 211] width 148 height 26
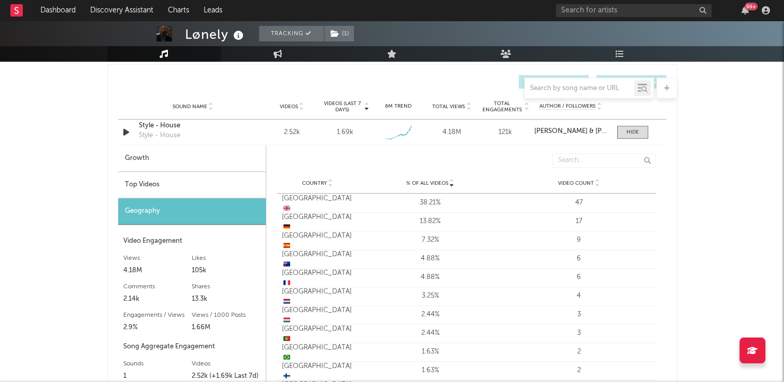
click at [172, 160] on div "Growth" at bounding box center [192, 159] width 148 height 26
select select "1w"
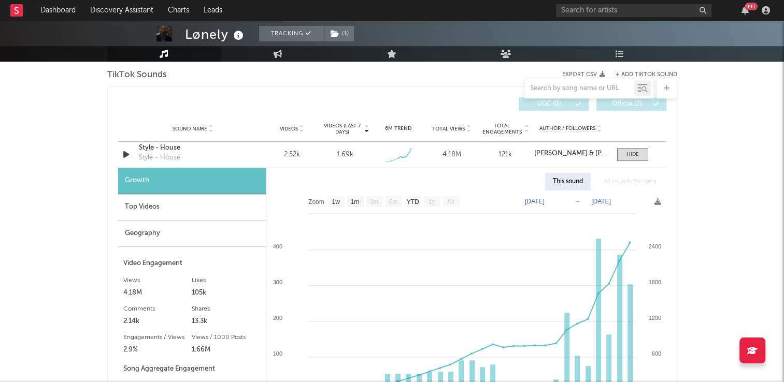
scroll to position [622, 0]
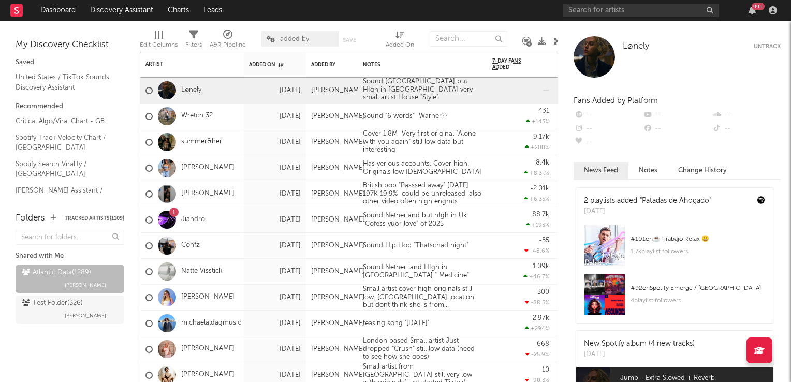
click at [555, 40] on icon at bounding box center [558, 41] width 8 height 8
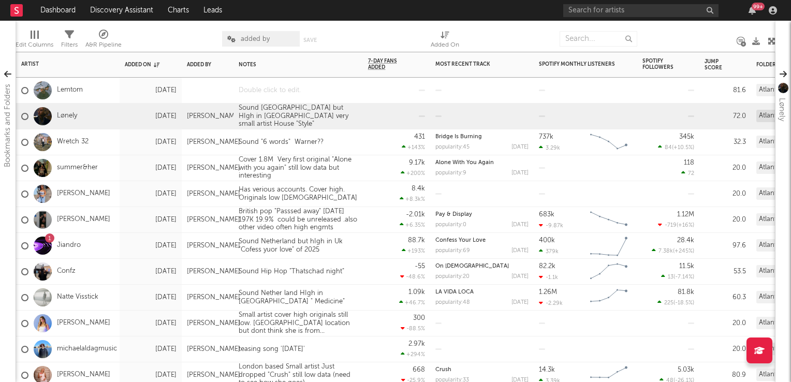
click at [276, 93] on div at bounding box center [298, 90] width 129 height 25
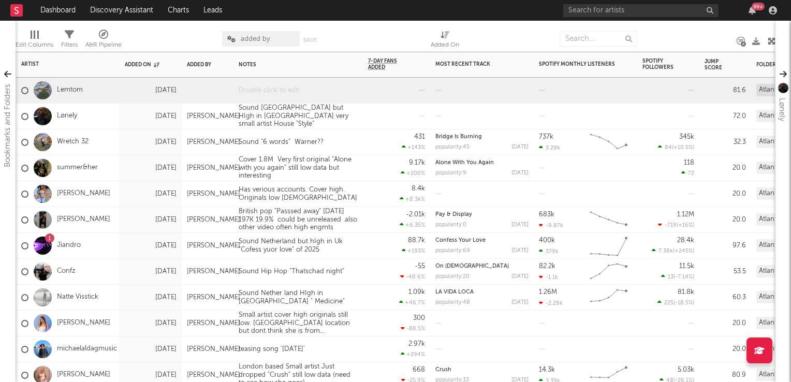
click at [276, 93] on div at bounding box center [298, 90] width 129 height 25
click at [363, 165] on div "Cover 1.8M Very first original "Alone with you again" still low data but intere…" at bounding box center [298, 168] width 129 height 30
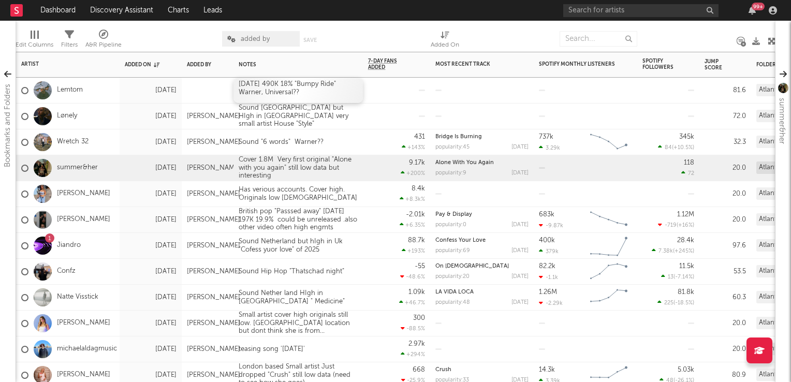
click at [316, 96] on div "13Aug 490K 18% "Bumpy Ride" Warner, Universal??" at bounding box center [298, 90] width 129 height 25
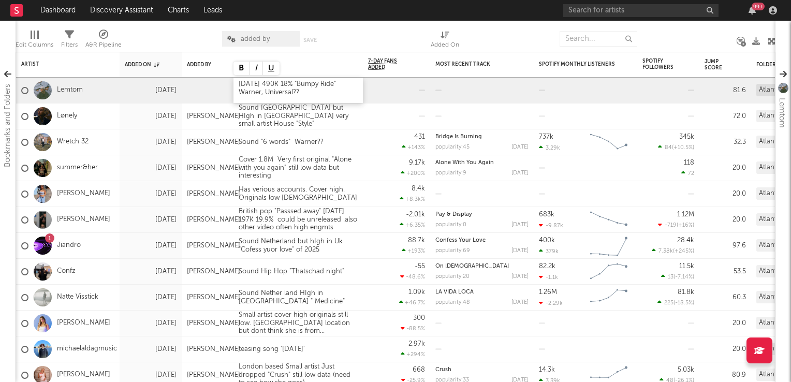
click at [238, 82] on div "13Aug 490K 18% "Bumpy Ride" Warner, Universal??" at bounding box center [298, 90] width 129 height 25
click at [323, 85] on div "DJ Australian but based in Lndon 13Aug 490K 18% "Bumpy Ride" Warner, Universal??" at bounding box center [298, 93] width 129 height 30
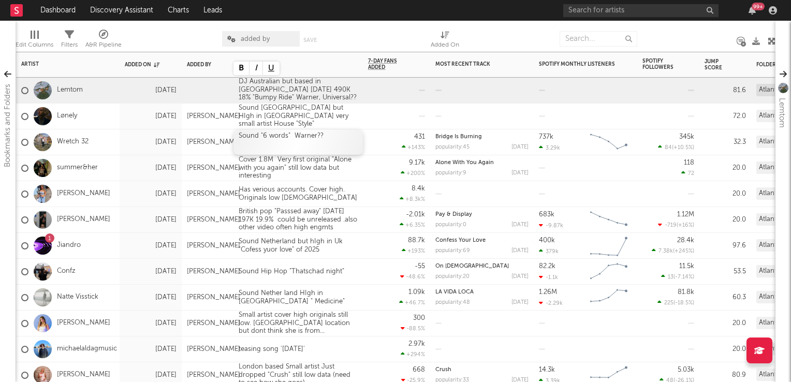
click at [352, 144] on div "Sound "6 words" Warner??" at bounding box center [298, 141] width 129 height 25
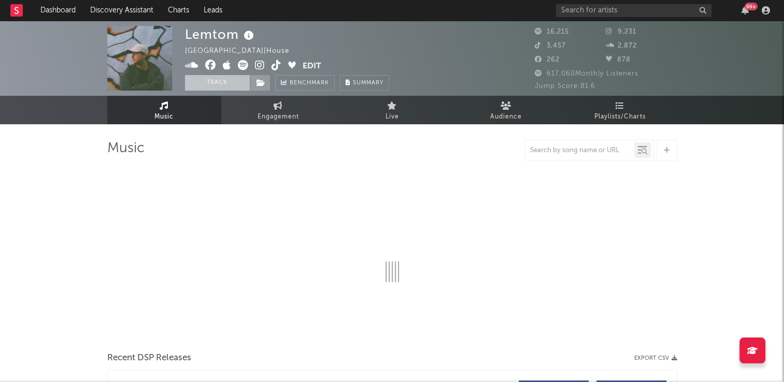
select select "6m"
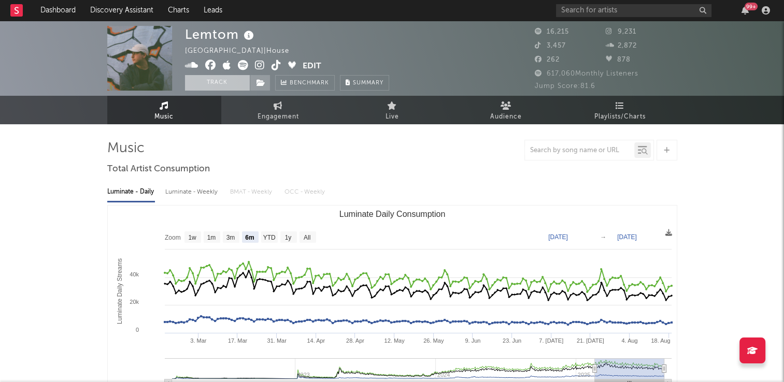
click at [216, 83] on button "Track" at bounding box center [217, 83] width 65 height 16
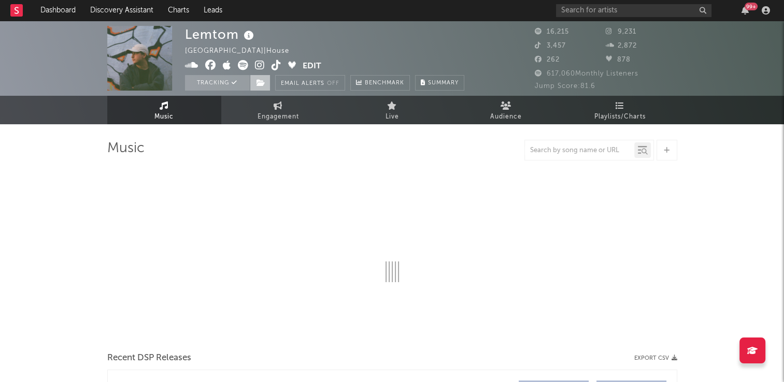
click at [262, 82] on icon at bounding box center [260, 82] width 9 height 7
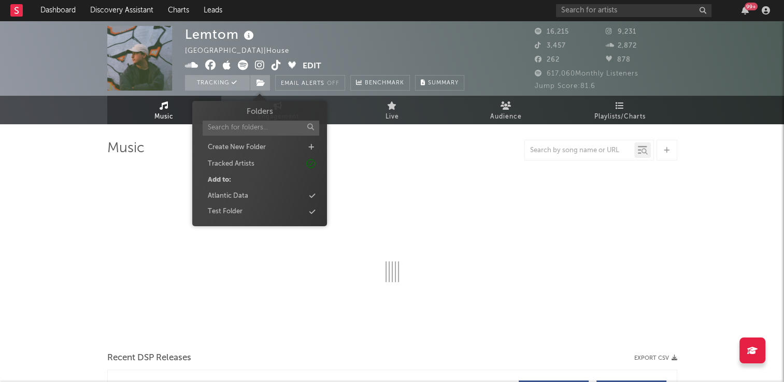
select select "6m"
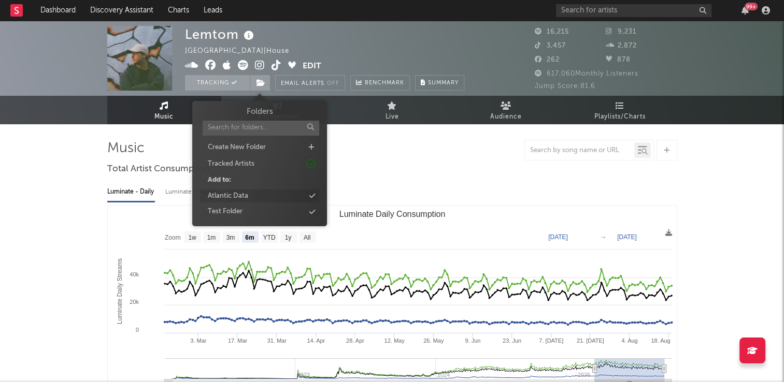
click at [240, 194] on div "Atlantic Data" at bounding box center [228, 196] width 40 height 10
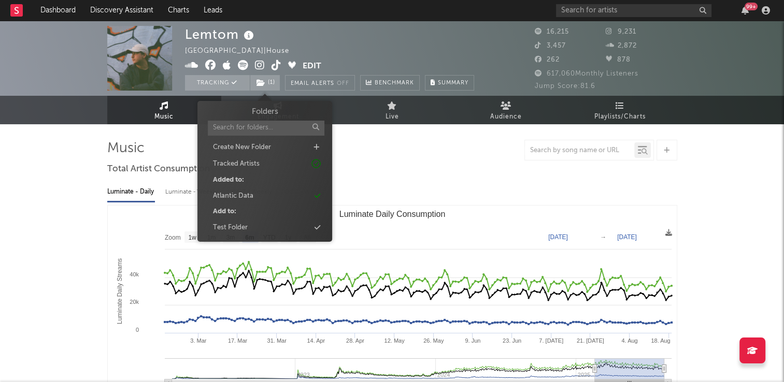
click at [396, 41] on div "Lemtom [GEOGRAPHIC_DATA] | House Edit Tracking ( 1 ) Email Alerts Off Benchmark…" at bounding box center [329, 58] width 289 height 65
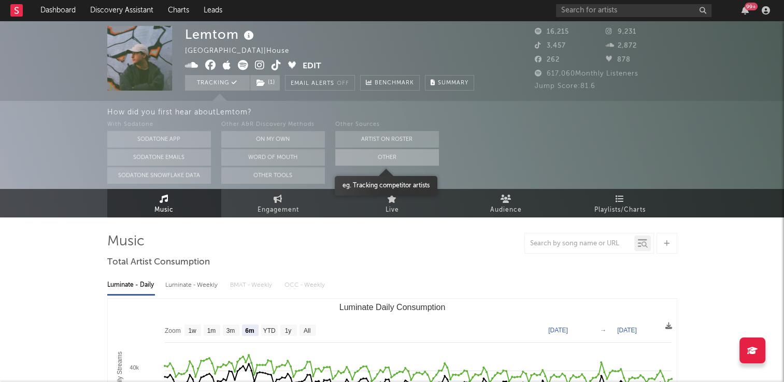
click at [379, 161] on button "Other" at bounding box center [387, 157] width 104 height 17
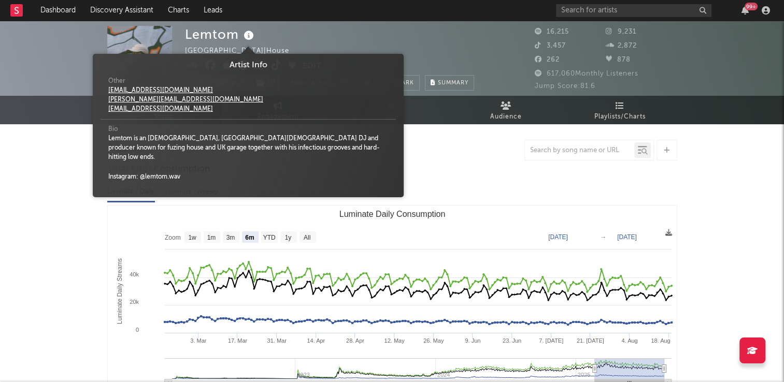
click at [249, 36] on icon at bounding box center [248, 35] width 15 height 15
click at [334, 42] on div "Lemtom [GEOGRAPHIC_DATA] | House Edit Tracking ( 1 ) Email Alerts Off Benchmark…" at bounding box center [329, 58] width 289 height 65
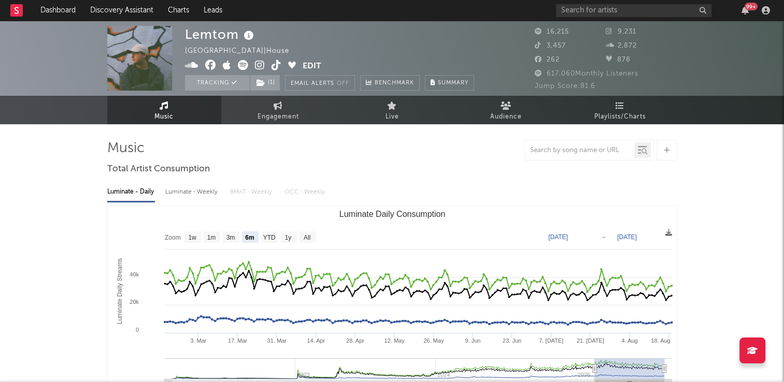
click at [274, 69] on icon at bounding box center [276, 65] width 10 height 10
drag, startPoint x: 276, startPoint y: 110, endPoint x: 238, endPoint y: 129, distance: 42.2
click at [276, 111] on span "Engagement" at bounding box center [277, 117] width 41 height 12
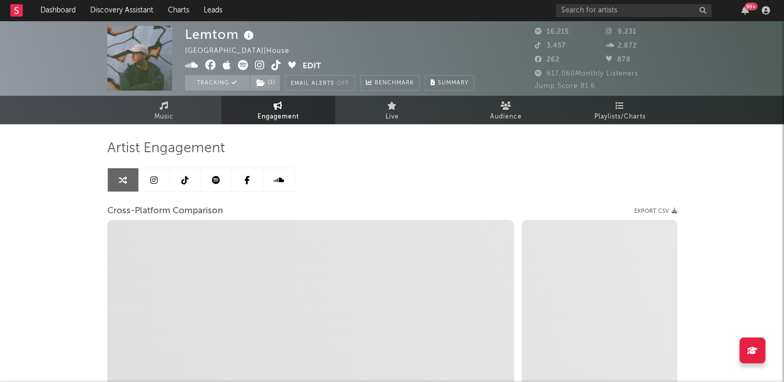
select select "1w"
click at [182, 180] on icon at bounding box center [184, 180] width 7 height 8
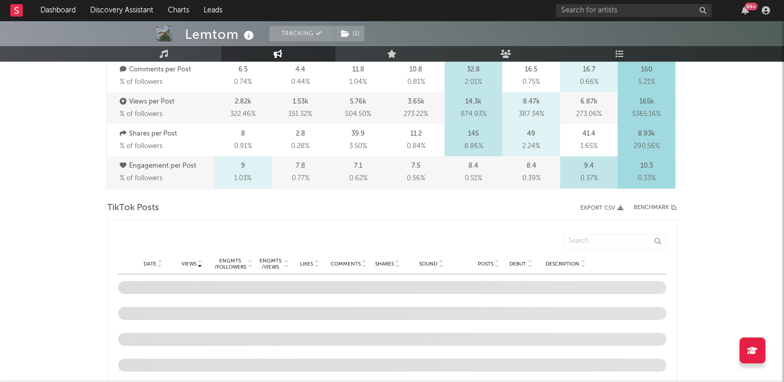
select select "6m"
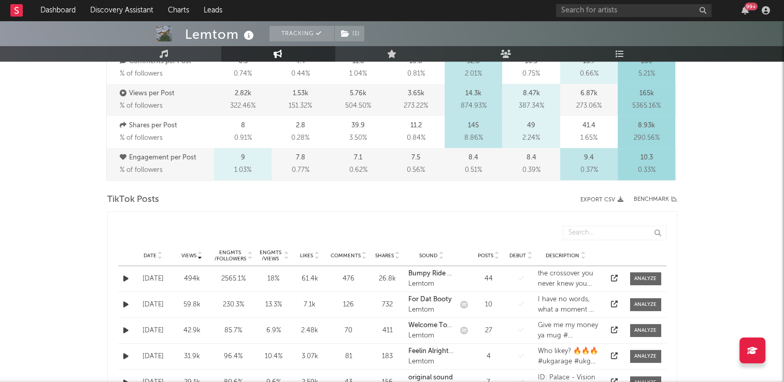
scroll to position [414, 0]
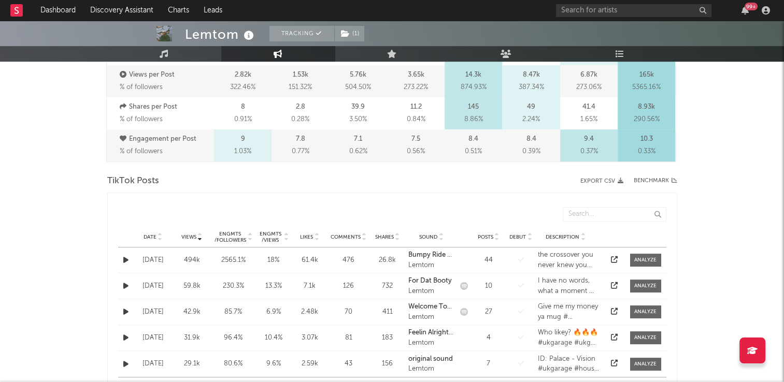
click at [160, 233] on icon at bounding box center [159, 235] width 5 height 4
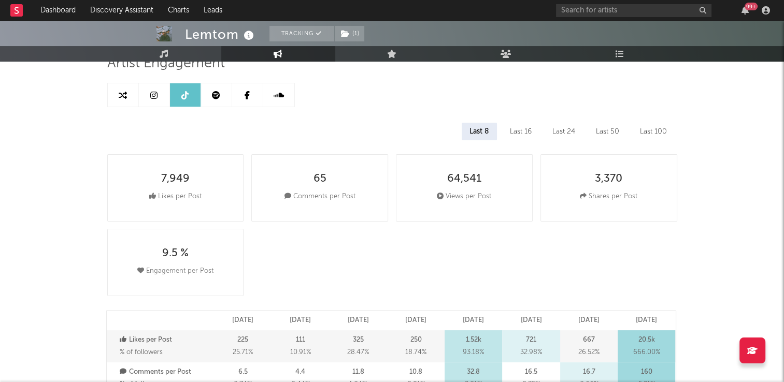
scroll to position [0, 0]
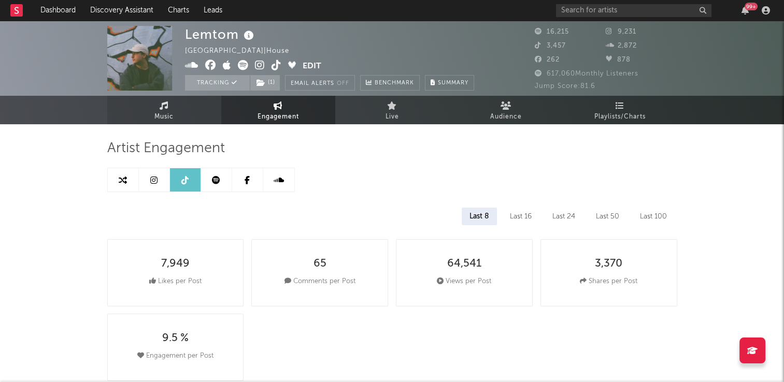
click at [184, 109] on link "Music" at bounding box center [164, 110] width 114 height 28
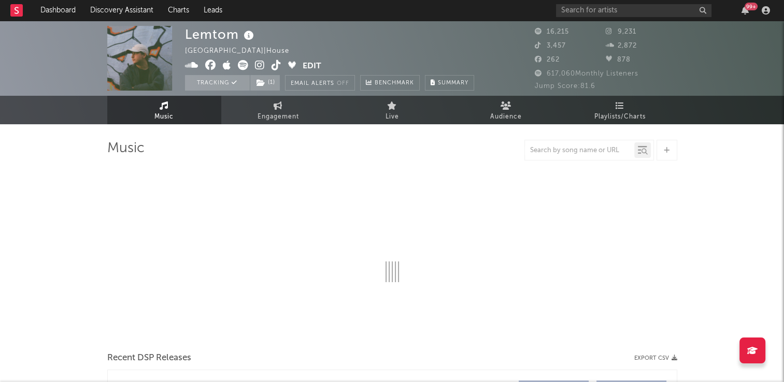
select select "6m"
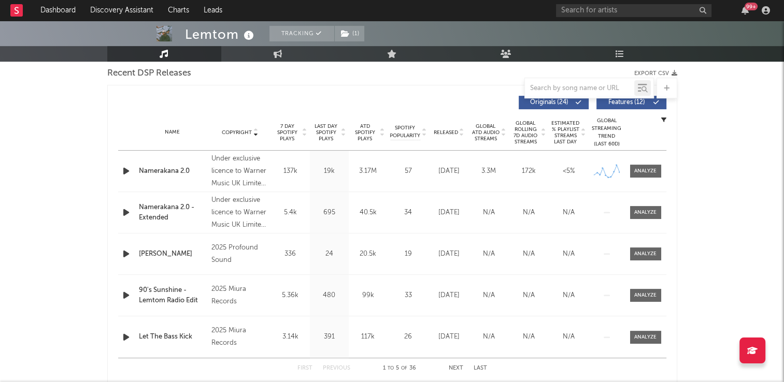
scroll to position [363, 0]
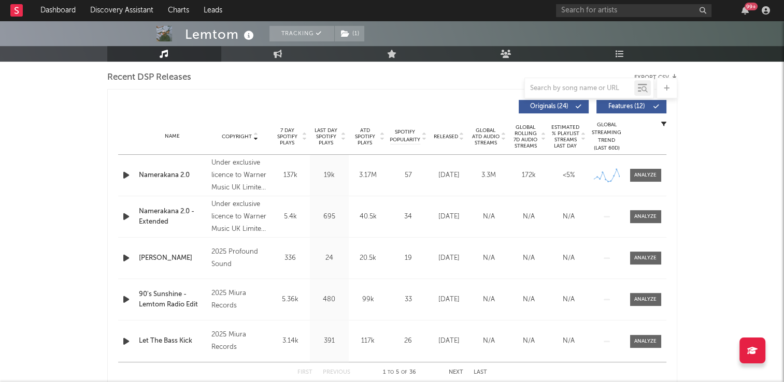
click at [256, 133] on icon at bounding box center [255, 135] width 5 height 4
